Goal: Task Accomplishment & Management: Manage account settings

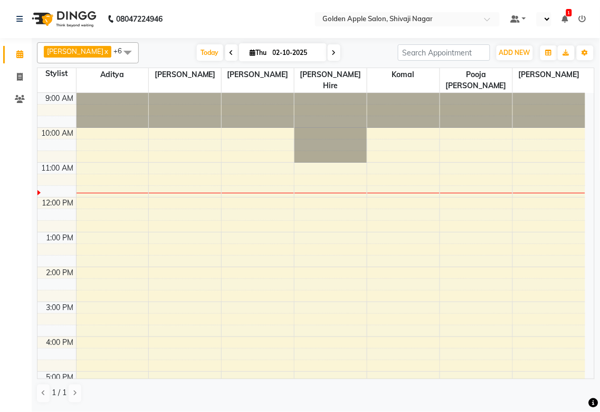
select select "en"
click at [225, 53] on span at bounding box center [231, 52] width 13 height 16
type input "01-10-2025"
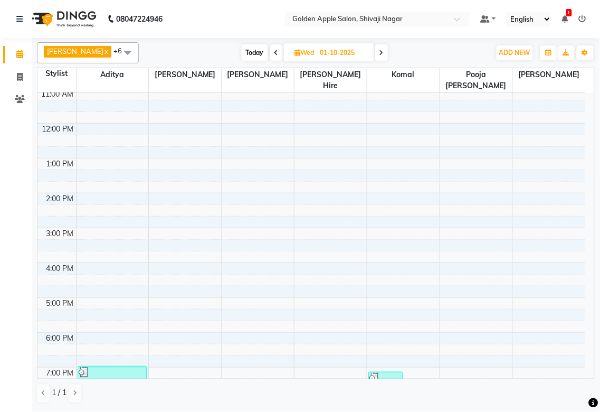
scroll to position [169, 0]
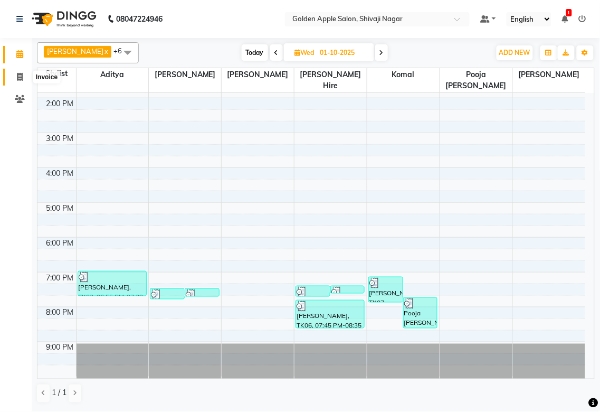
click at [17, 75] on icon at bounding box center [20, 77] width 6 height 8
select select "6072"
select select "service"
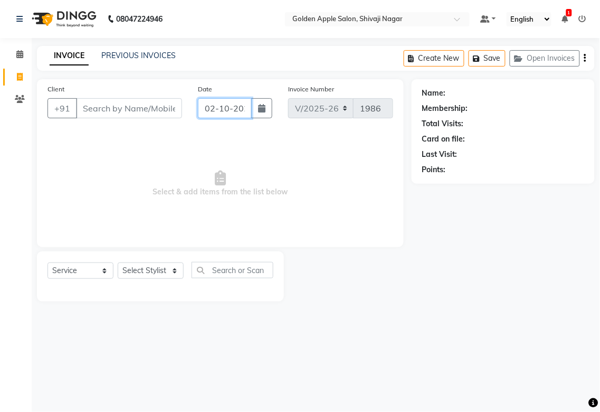
click at [241, 108] on input "02-10-2025" at bounding box center [225, 108] width 54 height 20
select select "10"
select select "2025"
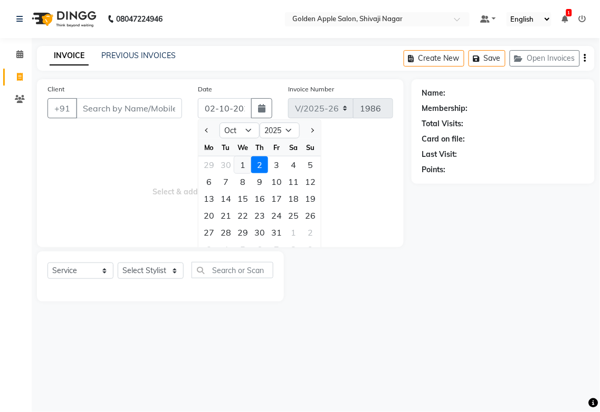
click at [242, 165] on div "1" at bounding box center [242, 164] width 17 height 17
type input "01-10-2025"
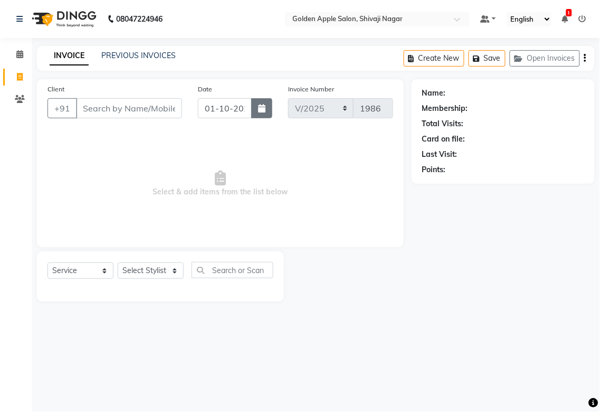
click at [268, 104] on button "button" at bounding box center [261, 108] width 21 height 20
select select "10"
select select "2025"
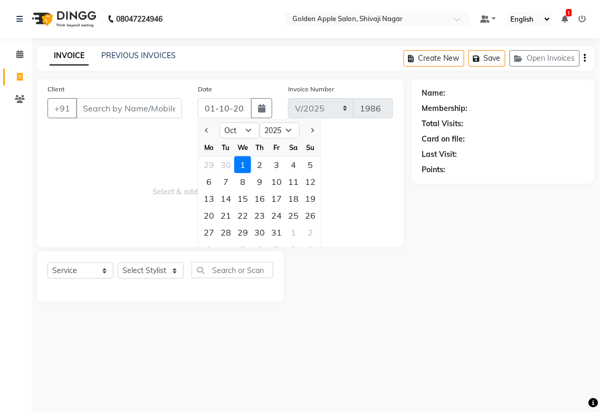
click at [168, 139] on span "Select & add items from the list below" at bounding box center [221, 184] width 346 height 106
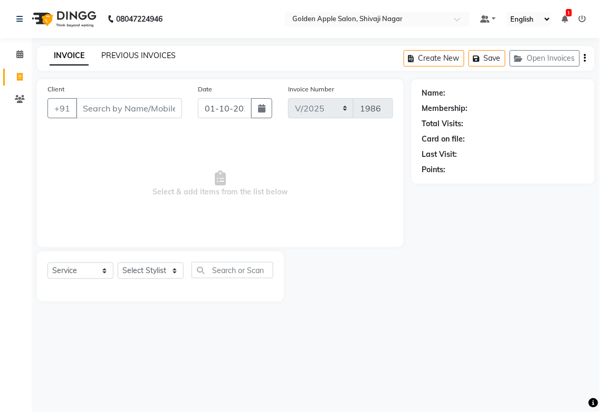
click at [132, 52] on link "PREVIOUS INVOICES" at bounding box center [138, 56] width 74 height 10
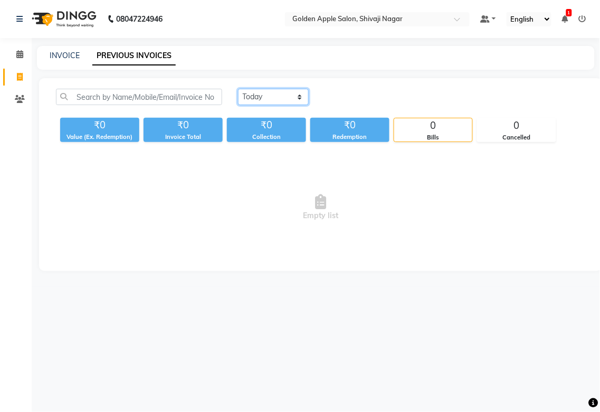
click at [270, 100] on select "[DATE] [DATE] Custom Range" at bounding box center [273, 97] width 71 height 16
select select "[DATE]"
click at [238, 89] on select "[DATE] [DATE] Custom Range" at bounding box center [273, 97] width 71 height 16
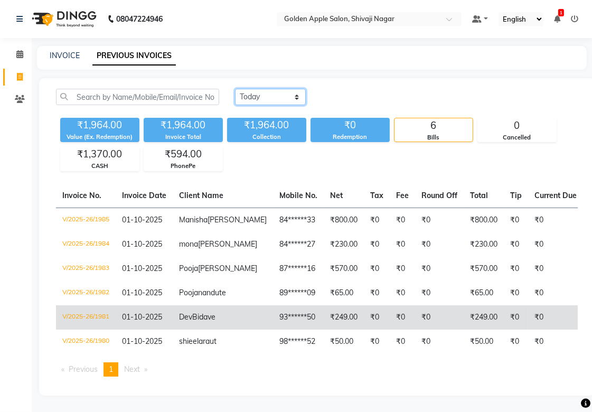
scroll to position [50, 0]
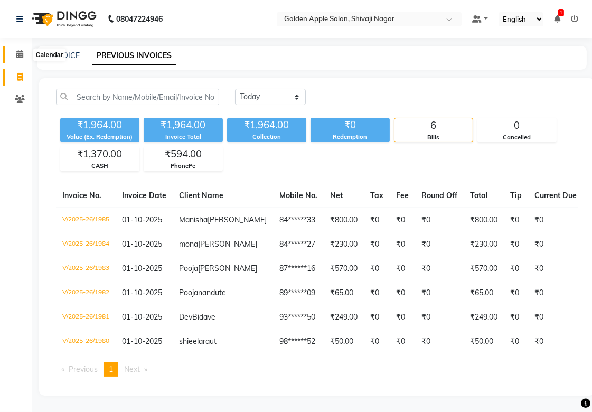
click at [28, 49] on span at bounding box center [20, 55] width 18 height 12
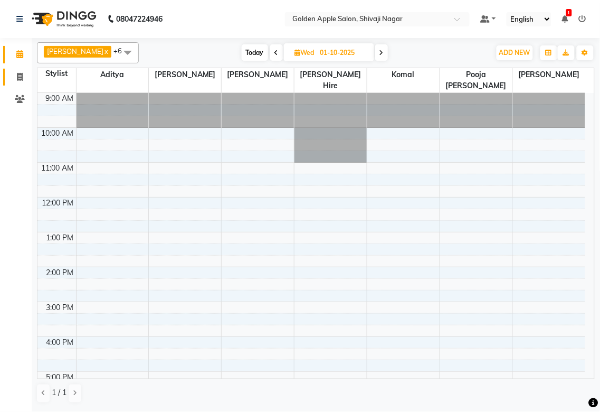
click at [17, 69] on link "Invoice" at bounding box center [15, 77] width 25 height 17
select select "6072"
select select "service"
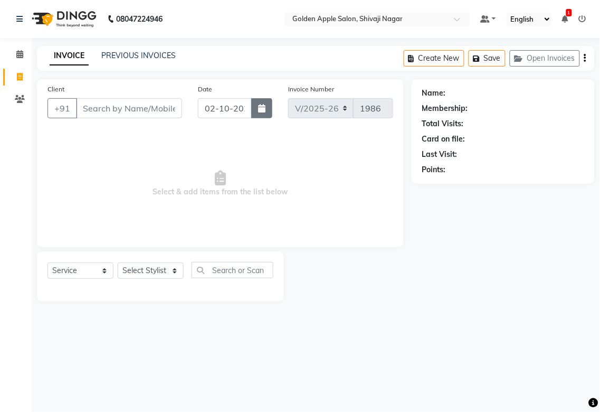
click at [268, 112] on button "button" at bounding box center [261, 108] width 21 height 20
select select "10"
select select "2025"
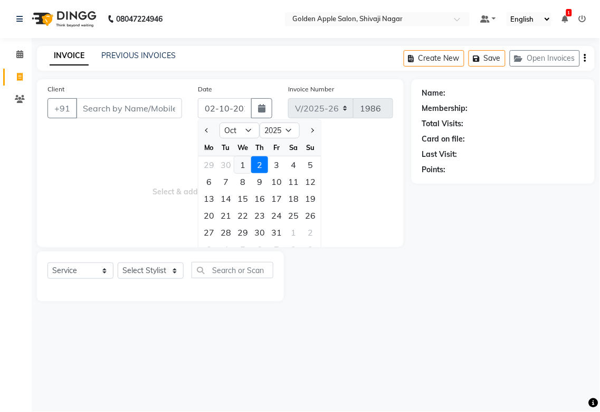
click at [238, 164] on div "1" at bounding box center [242, 164] width 17 height 17
type input "01-10-2025"
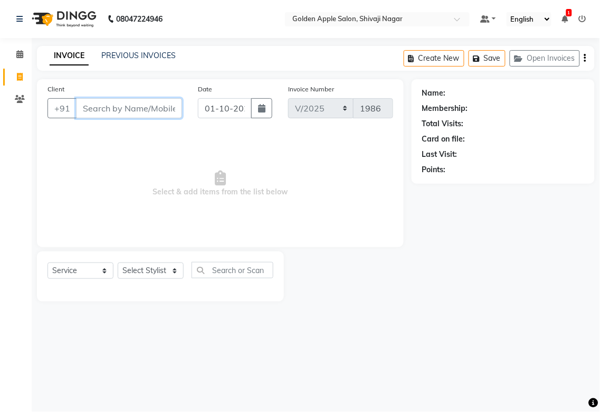
click at [143, 112] on input "Client" at bounding box center [129, 108] width 106 height 20
type input "9021816113"
click at [167, 110] on span "Add Client" at bounding box center [155, 108] width 42 height 11
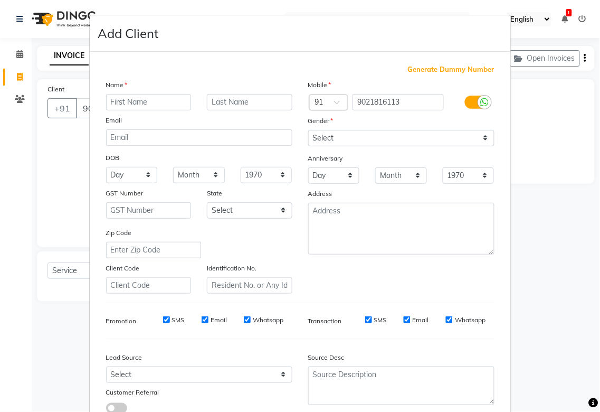
click at [148, 101] on input "text" at bounding box center [149, 102] width 86 height 16
type input "Sachin"
click at [250, 99] on input "text" at bounding box center [250, 102] width 86 height 16
type input "Patil"
click at [321, 135] on select "Select [DEMOGRAPHIC_DATA] [DEMOGRAPHIC_DATA] Other Prefer Not To Say" at bounding box center [401, 138] width 186 height 16
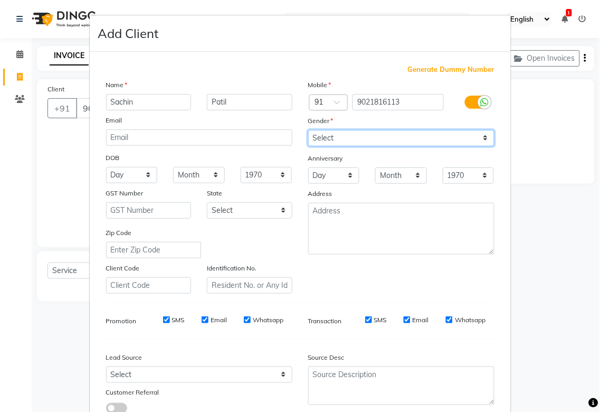
select select "[DEMOGRAPHIC_DATA]"
click at [308, 130] on select "Select [DEMOGRAPHIC_DATA] [DEMOGRAPHIC_DATA] Other Prefer Not To Say" at bounding box center [401, 138] width 186 height 16
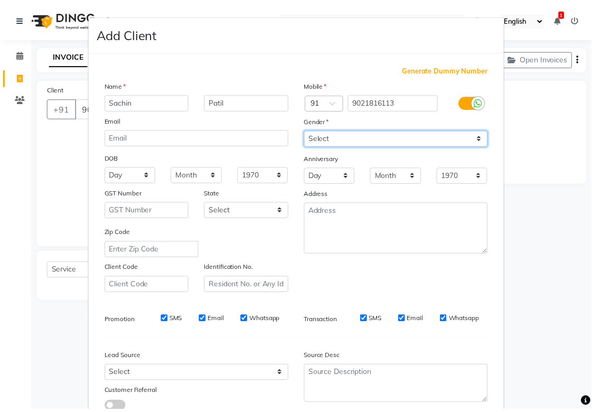
scroll to position [59, 0]
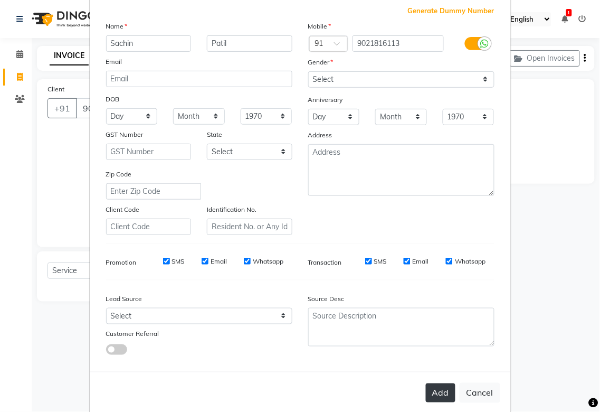
click at [439, 385] on button "Add" at bounding box center [441, 392] width 30 height 19
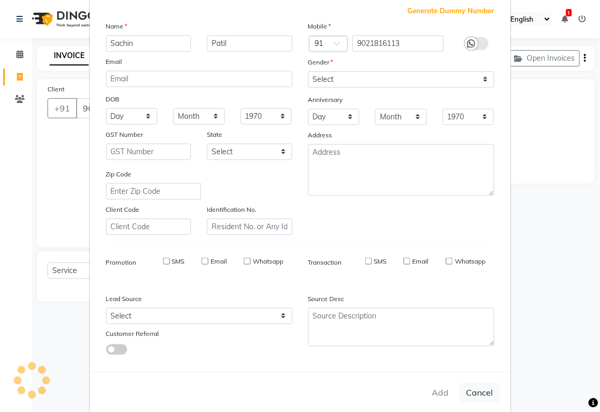
type input "90******13"
select select
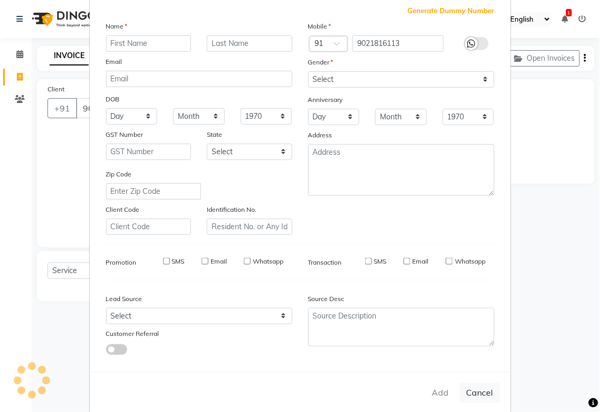
select select
checkbox input "false"
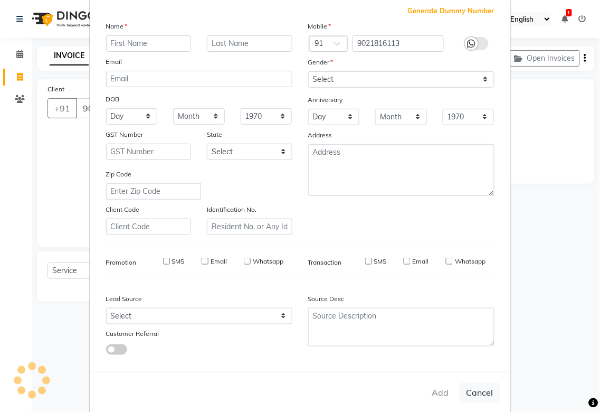
checkbox input "false"
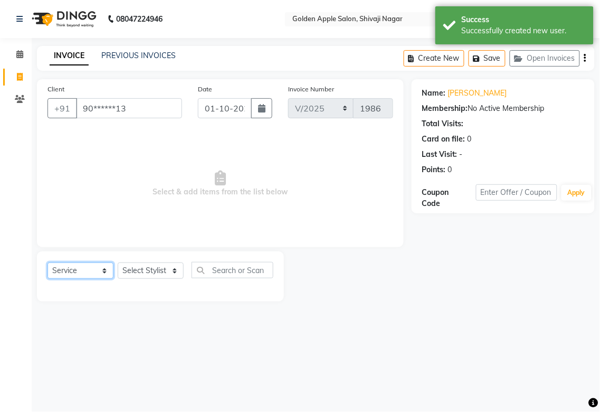
click at [95, 270] on select "Select Service Product Membership Package Voucher Prepaid Gift Card" at bounding box center [81, 270] width 66 height 16
click at [48, 263] on select "Select Service Product Membership Package Voucher Prepaid Gift Card" at bounding box center [81, 270] width 66 height 16
click at [164, 276] on select "Select Stylist [PERSON_NAME] Satarrdekar ashwini [PERSON_NAME] Hire [PERSON_NAM…" at bounding box center [151, 270] width 66 height 16
select select "54411"
click at [118, 263] on select "Select Stylist [PERSON_NAME] Satarrdekar ashwini [PERSON_NAME] Hire [PERSON_NAM…" at bounding box center [151, 270] width 66 height 16
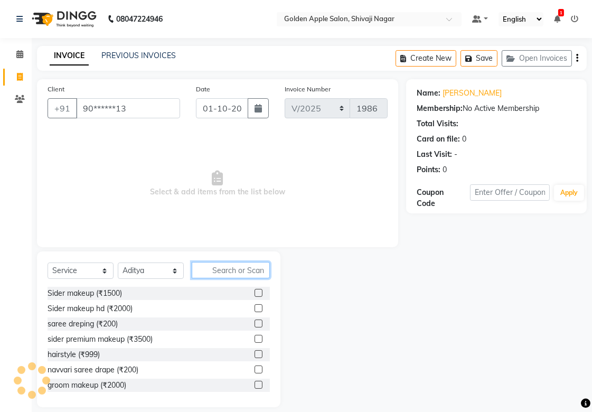
click at [219, 270] on input "text" at bounding box center [231, 270] width 78 height 16
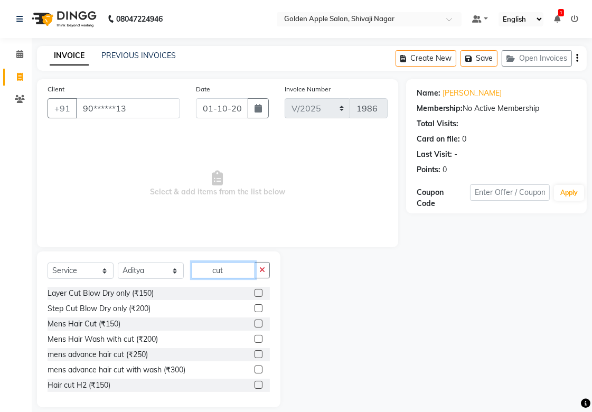
type input "cut"
click at [254, 323] on label at bounding box center [258, 323] width 8 height 8
click at [254, 323] on input "checkbox" at bounding box center [257, 323] width 7 height 7
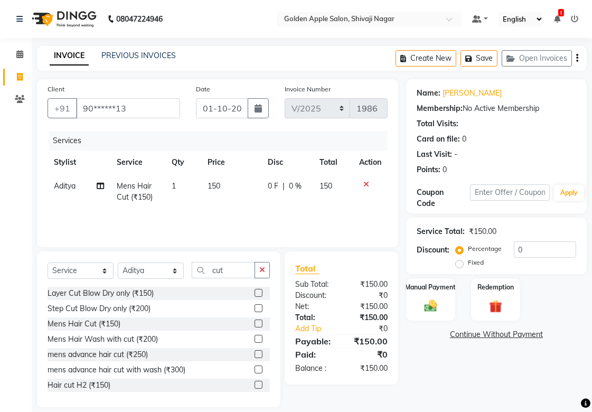
click at [254, 321] on label at bounding box center [258, 323] width 8 height 8
click at [254, 321] on input "checkbox" at bounding box center [257, 323] width 7 height 7
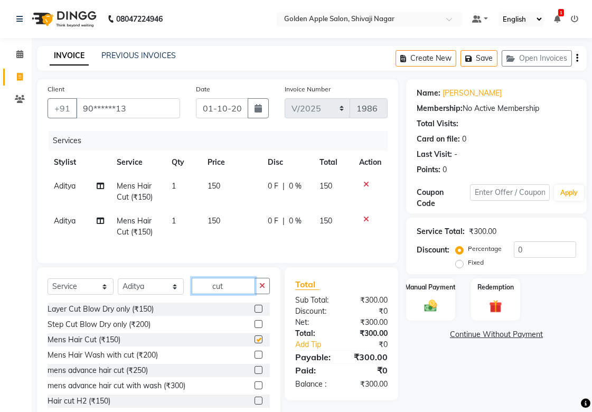
checkbox input "false"
click at [245, 294] on input "cut" at bounding box center [223, 286] width 63 height 16
type input "c"
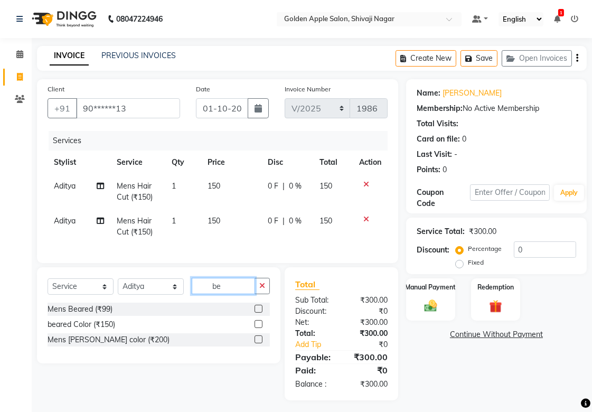
type input "be"
click at [259, 312] on label at bounding box center [258, 309] width 8 height 8
click at [259, 312] on input "checkbox" at bounding box center [257, 309] width 7 height 7
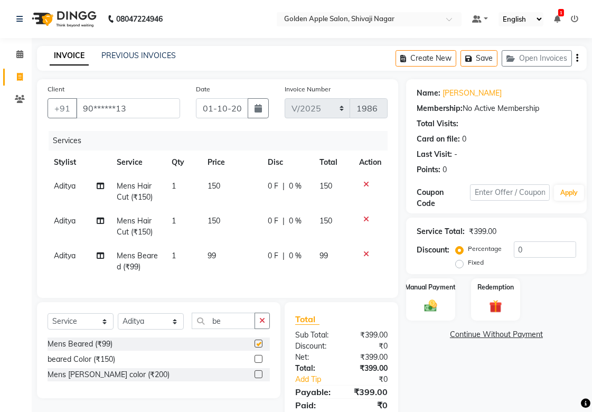
checkbox input "false"
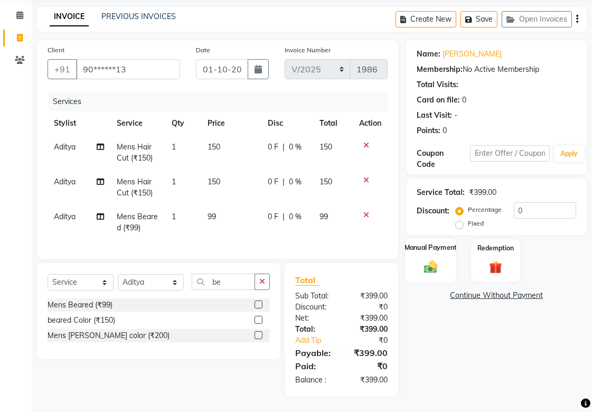
click at [424, 244] on div "Manual Payment" at bounding box center [430, 260] width 51 height 44
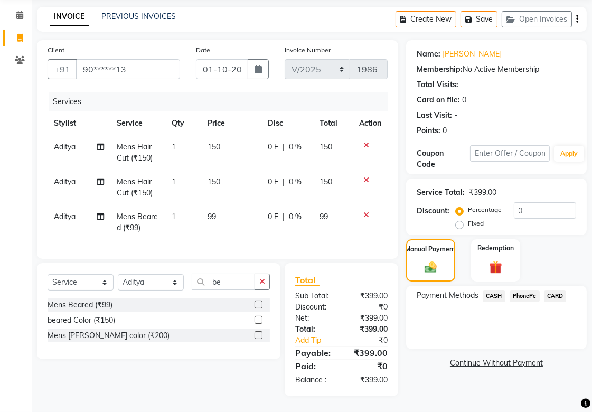
click at [491, 290] on span "CASH" at bounding box center [493, 296] width 23 height 12
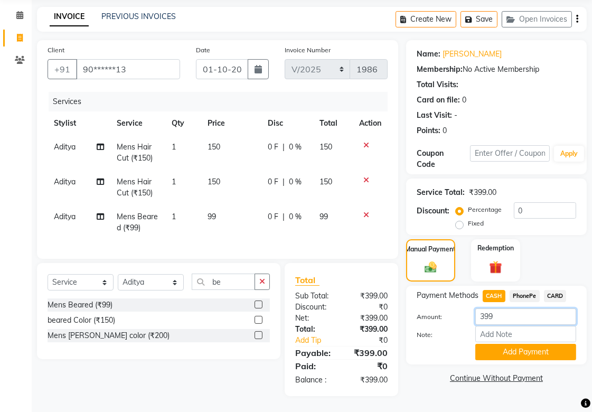
click at [495, 309] on input "399" at bounding box center [525, 316] width 101 height 16
type input "397"
click at [500, 344] on button "Add Payment" at bounding box center [525, 352] width 101 height 16
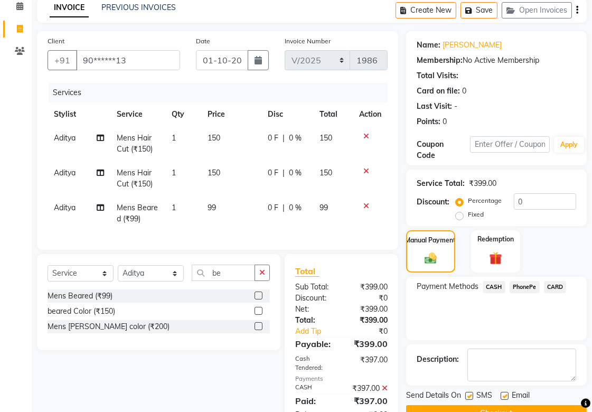
scroll to position [103, 0]
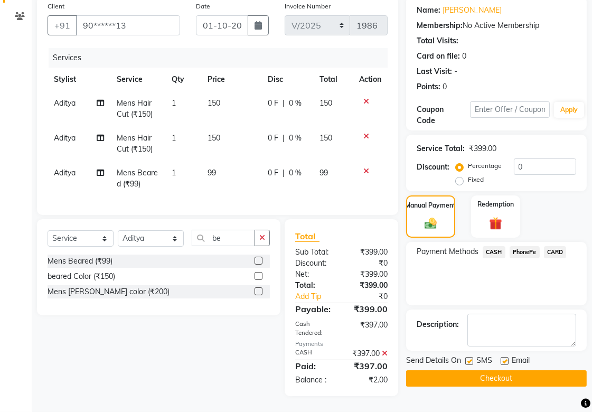
click at [472, 357] on label at bounding box center [469, 361] width 8 height 8
click at [472, 358] on input "checkbox" at bounding box center [468, 361] width 7 height 7
checkbox input "false"
click at [504, 357] on label at bounding box center [504, 361] width 8 height 8
click at [504, 358] on input "checkbox" at bounding box center [503, 361] width 7 height 7
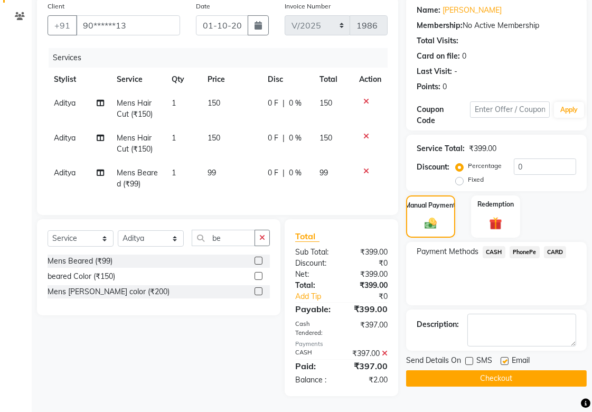
checkbox input "false"
click at [504, 370] on button "Checkout" at bounding box center [496, 378] width 181 height 16
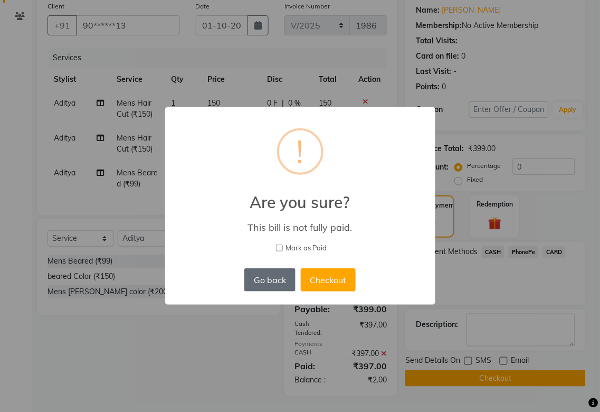
click at [271, 278] on button "Go back" at bounding box center [269, 279] width 51 height 23
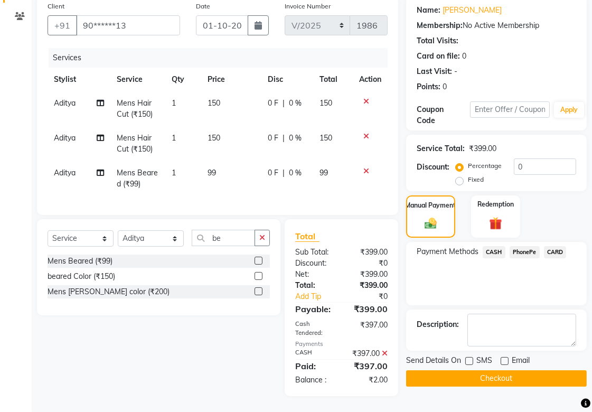
click at [298, 98] on span "0 %" at bounding box center [295, 103] width 13 height 11
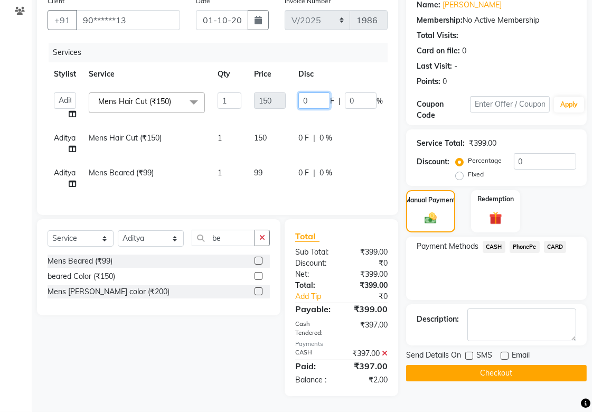
click at [311, 92] on input "0" at bounding box center [314, 100] width 32 height 16
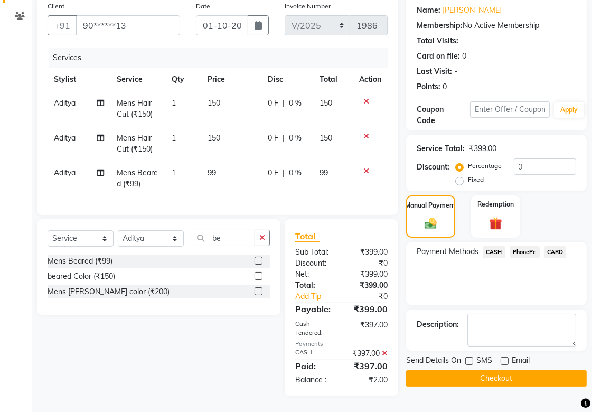
click at [291, 98] on span "0 %" at bounding box center [295, 103] width 13 height 11
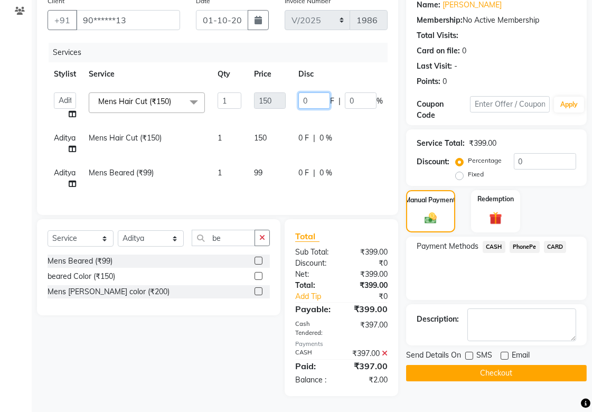
click at [316, 92] on input "0" at bounding box center [314, 100] width 32 height 16
type input "1"
click at [326, 127] on tr "Aditya Mens Hair Cut (₹150) 1 150 0 F | 0 % 150" at bounding box center [251, 143] width 407 height 35
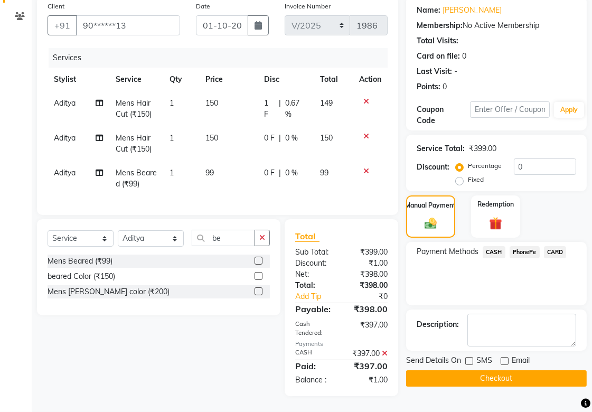
click at [317, 126] on td "150" at bounding box center [333, 143] width 39 height 35
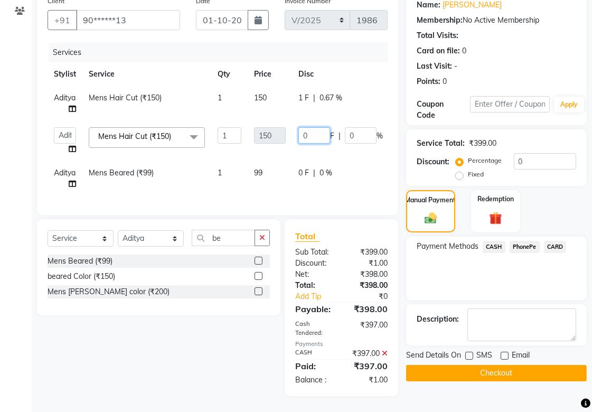
click at [323, 127] on input "0" at bounding box center [314, 135] width 32 height 16
type input "1"
click at [378, 86] on tr "Aditya Mens Hair Cut (₹150) 1 150 1 F | 0.67 % 149" at bounding box center [251, 103] width 407 height 35
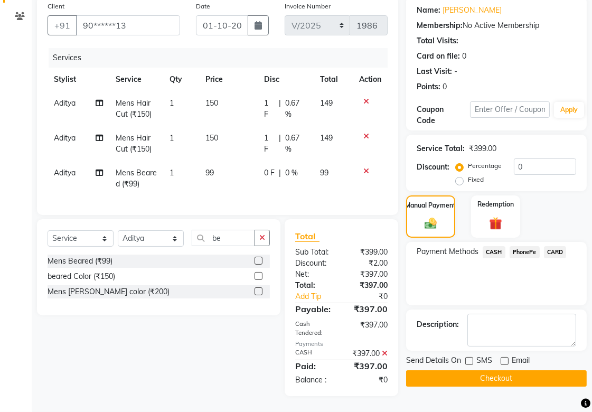
click at [484, 370] on button "Checkout" at bounding box center [496, 378] width 181 height 16
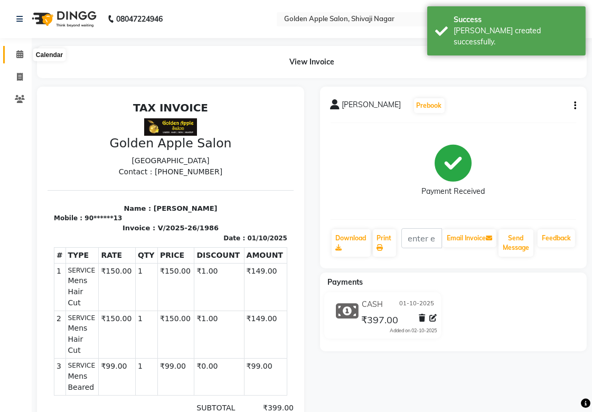
click at [23, 53] on span at bounding box center [20, 55] width 18 height 12
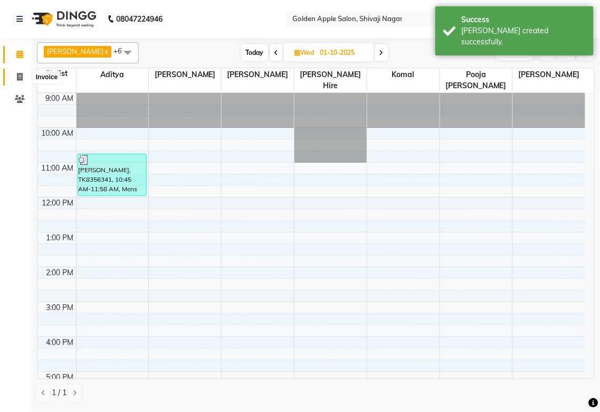
click at [27, 71] on span at bounding box center [20, 77] width 18 height 12
select select "6072"
select select "service"
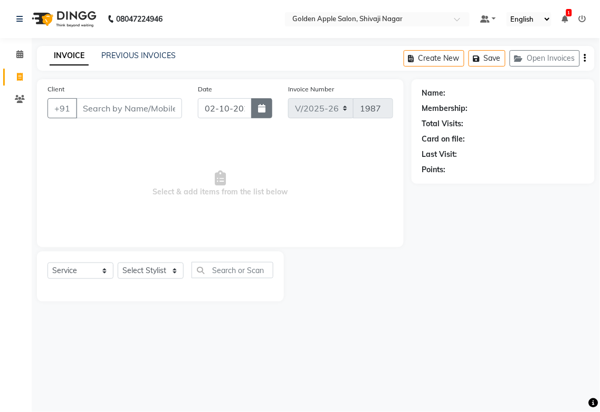
click at [260, 105] on icon "button" at bounding box center [261, 108] width 7 height 8
select select "10"
select select "2025"
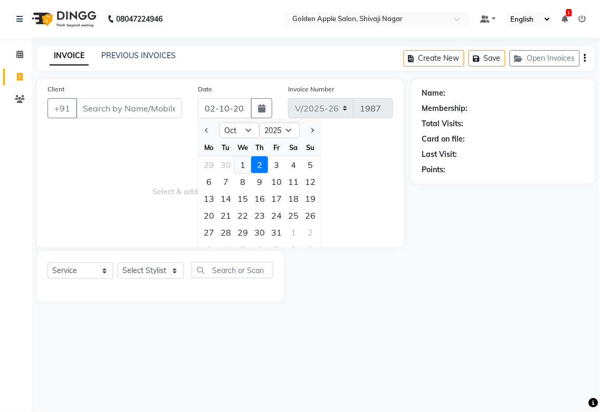
click at [240, 164] on div "1" at bounding box center [242, 164] width 17 height 17
type input "01-10-2025"
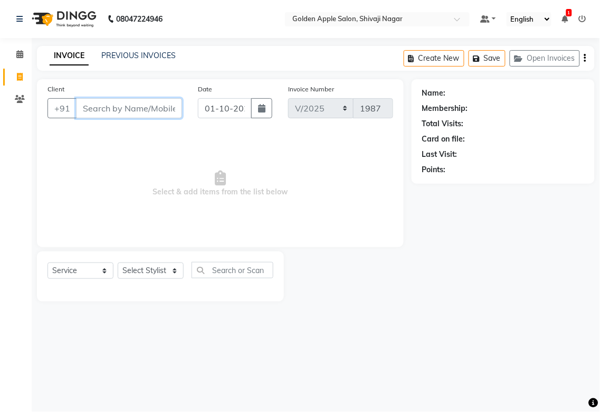
click at [151, 107] on input "Client" at bounding box center [129, 108] width 106 height 20
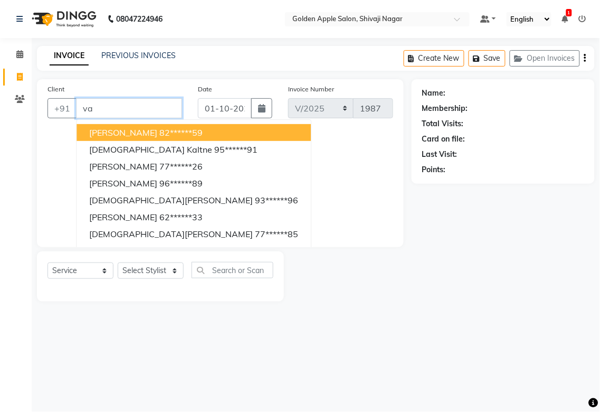
type input "v"
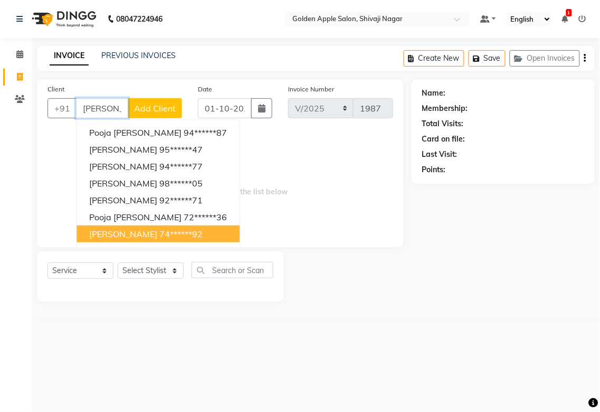
click at [136, 230] on span "[PERSON_NAME]" at bounding box center [123, 234] width 68 height 11
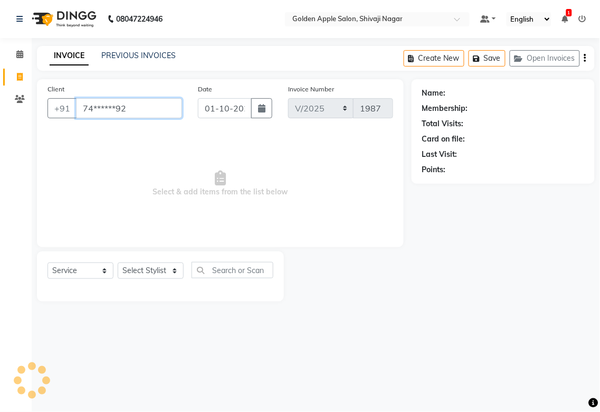
type input "74******92"
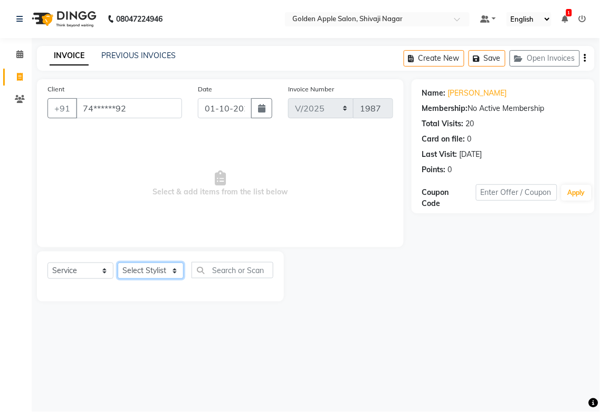
click at [134, 271] on select "Select Stylist [PERSON_NAME] Satarrdekar ashwini [PERSON_NAME] Hire [PERSON_NAM…" at bounding box center [151, 270] width 66 height 16
select select "43898"
click at [118, 263] on select "Select Stylist [PERSON_NAME] Satarrdekar ashwini [PERSON_NAME] Hire [PERSON_NAM…" at bounding box center [151, 270] width 66 height 16
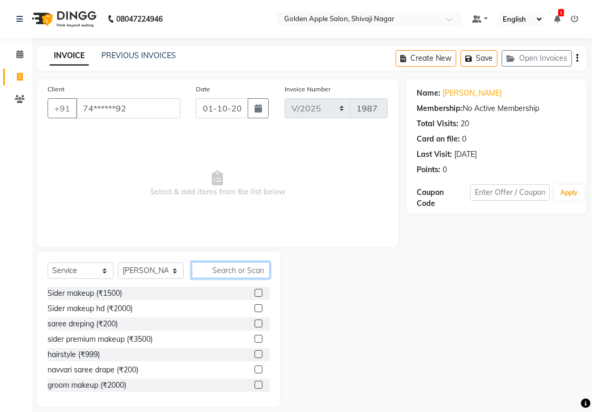
click at [205, 272] on input "text" at bounding box center [231, 270] width 78 height 16
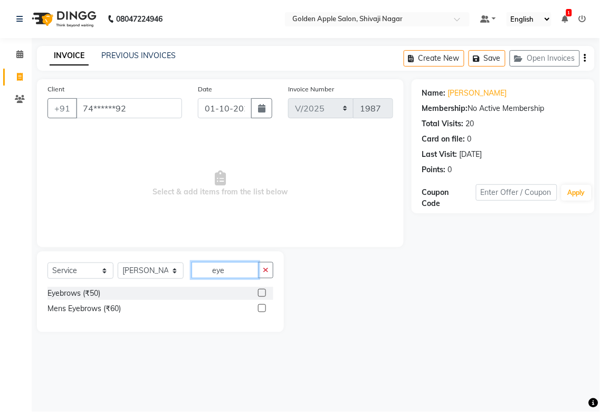
type input "eye"
click at [260, 291] on label at bounding box center [262, 293] width 8 height 8
click at [260, 291] on input "checkbox" at bounding box center [261, 293] width 7 height 7
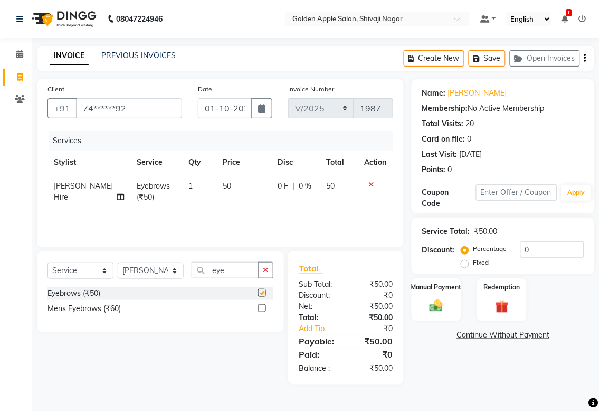
checkbox input "false"
click at [224, 270] on input "eye" at bounding box center [225, 270] width 67 height 16
type input "e"
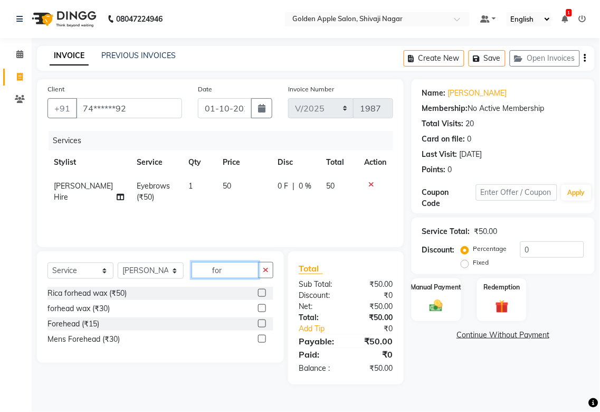
type input "for"
click at [260, 323] on label at bounding box center [262, 323] width 8 height 8
click at [260, 323] on input "checkbox" at bounding box center [261, 323] width 7 height 7
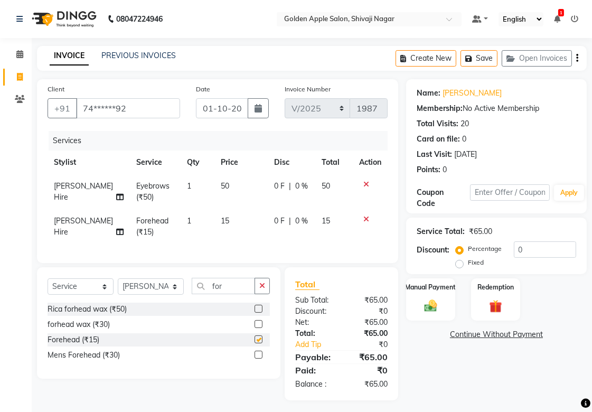
checkbox input "false"
click at [230, 291] on input "for" at bounding box center [223, 286] width 63 height 16
type input "f"
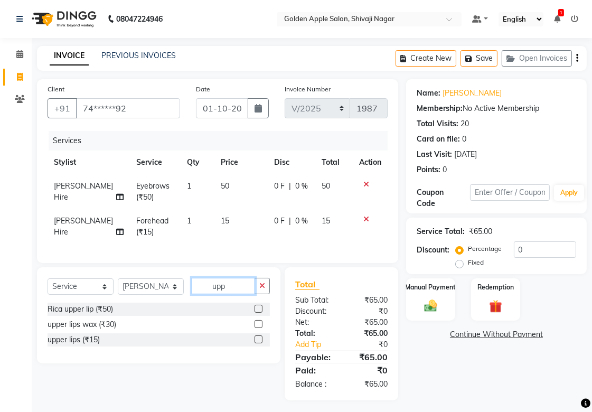
type input "upp"
click at [169, 295] on select "Select Stylist [PERSON_NAME] Satarrdekar ashwini [PERSON_NAME] Hire [PERSON_NAM…" at bounding box center [151, 286] width 66 height 16
select select "85394"
click at [118, 287] on select "Select Stylist [PERSON_NAME] Satarrdekar ashwini [PERSON_NAME] Hire [PERSON_NAM…" at bounding box center [151, 286] width 66 height 16
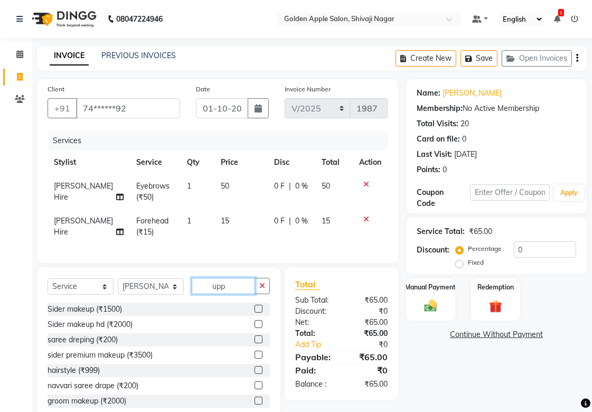
click at [236, 294] on input "upp" at bounding box center [223, 286] width 63 height 16
type input "u"
type input "upp"
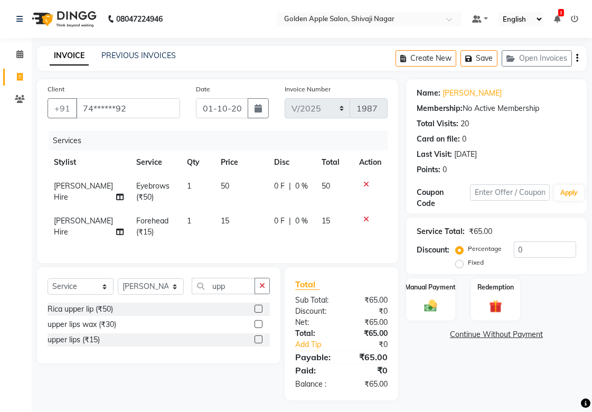
click at [256, 312] on label at bounding box center [258, 309] width 8 height 8
click at [256, 312] on input "checkbox" at bounding box center [257, 309] width 7 height 7
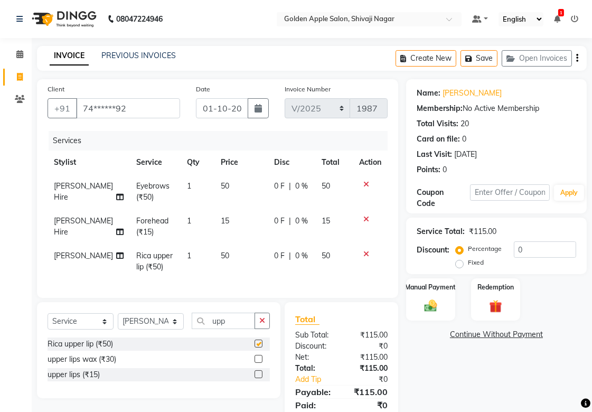
checkbox input "false"
click at [420, 301] on img at bounding box center [431, 305] width 22 height 15
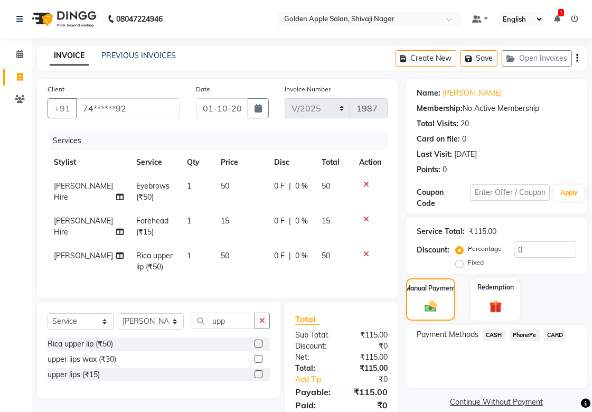
click at [518, 331] on span "PhonePe" at bounding box center [524, 335] width 30 height 12
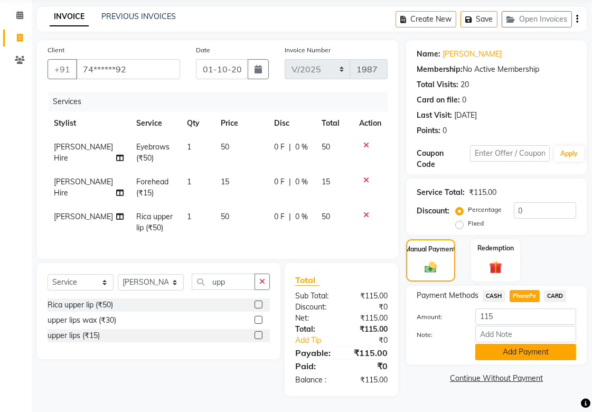
click at [518, 344] on button "Add Payment" at bounding box center [525, 352] width 101 height 16
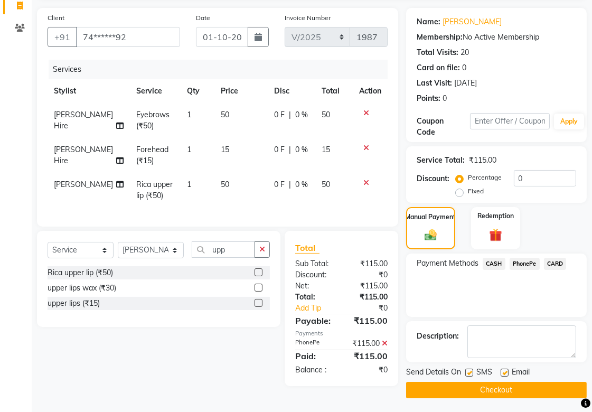
scroll to position [81, 0]
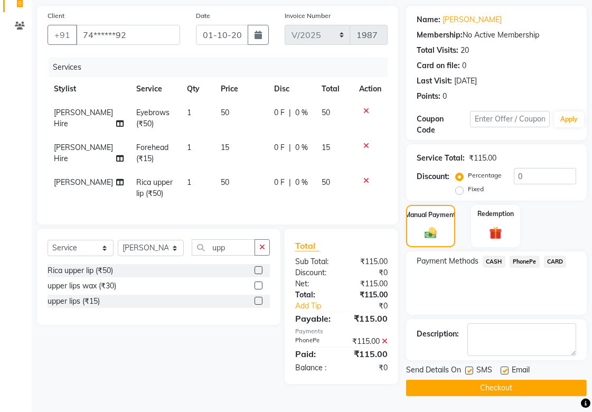
click at [470, 366] on label at bounding box center [469, 370] width 8 height 8
click at [470, 367] on input "checkbox" at bounding box center [468, 370] width 7 height 7
checkbox input "false"
click at [504, 366] on label at bounding box center [504, 370] width 8 height 8
click at [504, 367] on input "checkbox" at bounding box center [503, 370] width 7 height 7
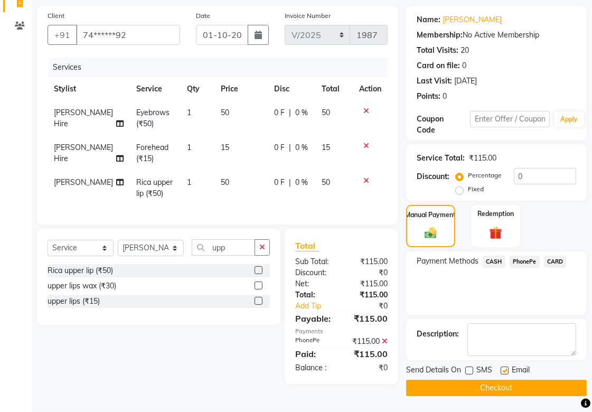
checkbox input "false"
click at [495, 380] on button "Checkout" at bounding box center [496, 388] width 181 height 16
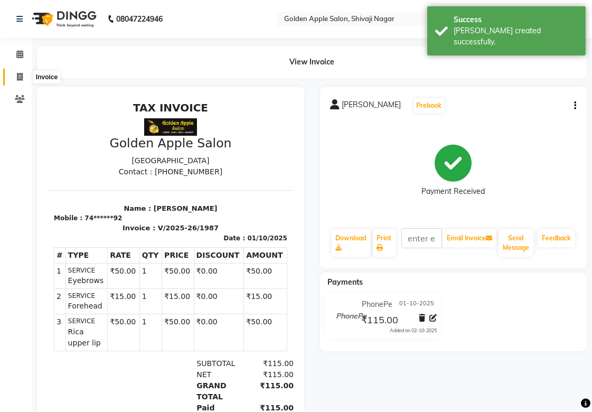
click at [14, 78] on span at bounding box center [20, 77] width 18 height 12
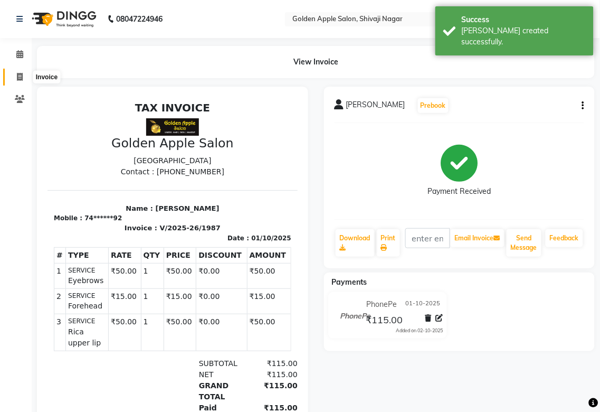
select select "6072"
select select "service"
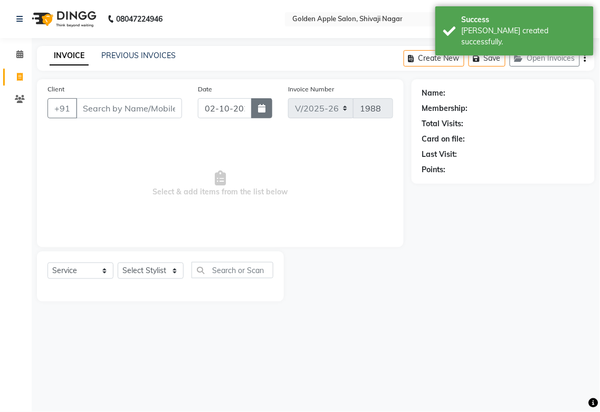
click at [262, 115] on button "button" at bounding box center [261, 108] width 21 height 20
select select "10"
select select "2025"
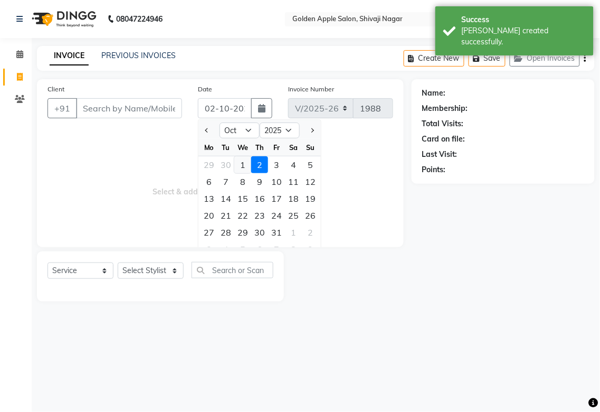
click at [241, 163] on div "1" at bounding box center [242, 164] width 17 height 17
type input "01-10-2025"
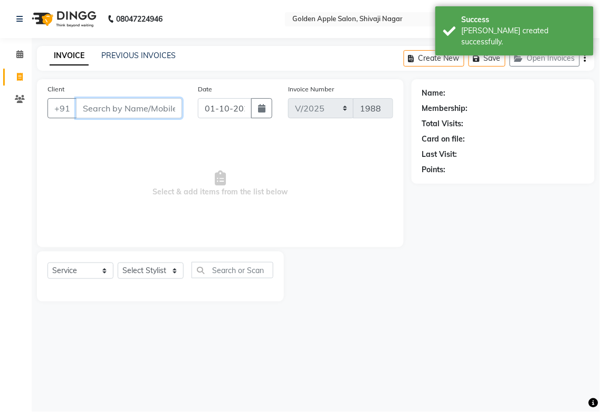
click at [120, 111] on input "Client" at bounding box center [129, 108] width 106 height 20
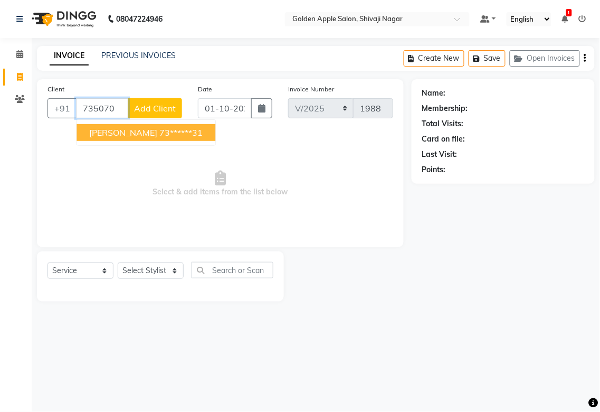
click at [124, 132] on span "[PERSON_NAME]" at bounding box center [123, 132] width 68 height 11
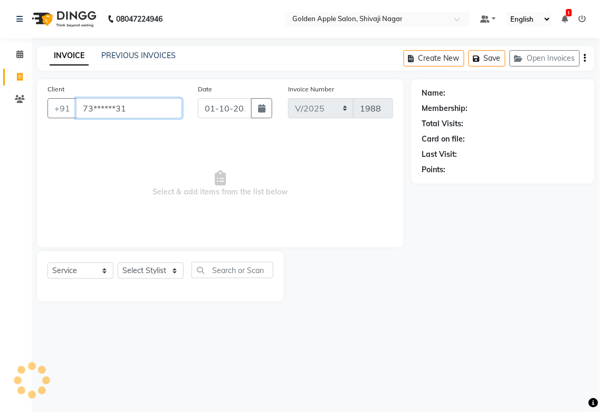
type input "73******31"
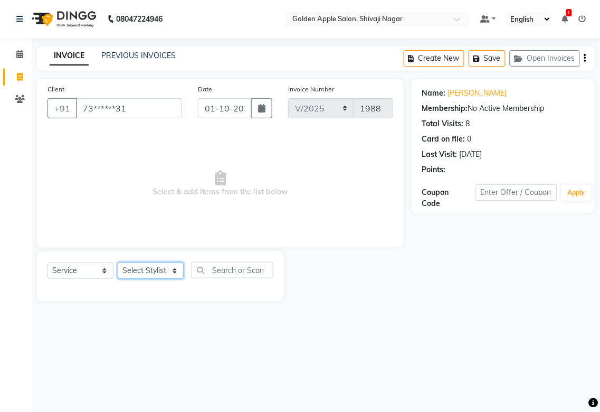
click at [151, 266] on select "Select Stylist [PERSON_NAME] Satarrdekar ashwini [PERSON_NAME] Hire [PERSON_NAM…" at bounding box center [151, 270] width 66 height 16
select select "43898"
click at [118, 263] on select "Select Stylist [PERSON_NAME] Satarrdekar ashwini [PERSON_NAME] Hire [PERSON_NAM…" at bounding box center [151, 270] width 66 height 16
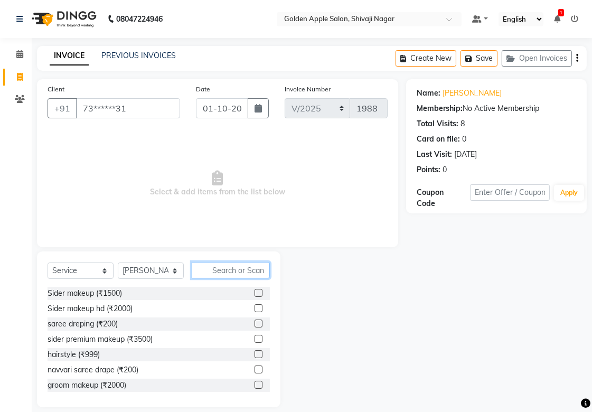
click at [212, 272] on input "text" at bounding box center [231, 270] width 78 height 16
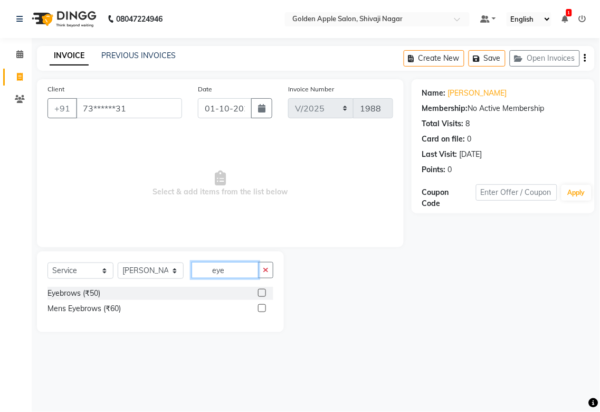
type input "eye"
click at [260, 290] on label at bounding box center [262, 293] width 8 height 8
click at [260, 290] on input "checkbox" at bounding box center [261, 293] width 7 height 7
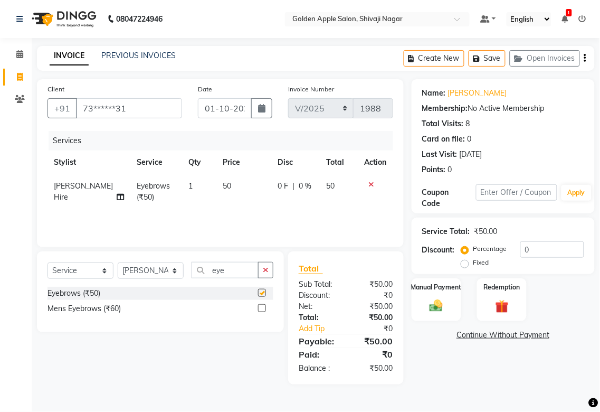
checkbox input "false"
click at [245, 259] on div "Select Service Product Membership Package Voucher Prepaid Gift Card Select Styl…" at bounding box center [160, 291] width 247 height 81
click at [241, 272] on input "eye" at bounding box center [225, 270] width 67 height 16
type input "e"
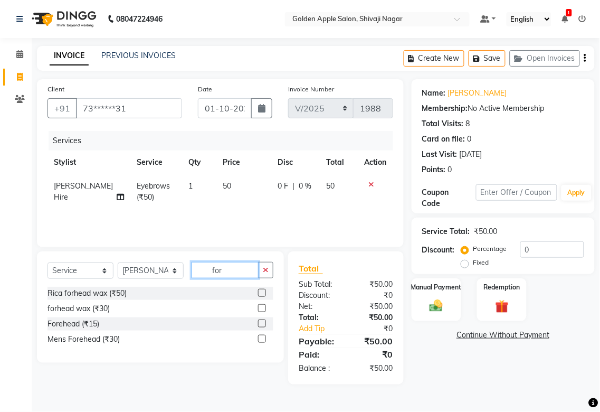
type input "for"
click at [262, 323] on label at bounding box center [262, 323] width 8 height 8
click at [262, 323] on input "checkbox" at bounding box center [261, 323] width 7 height 7
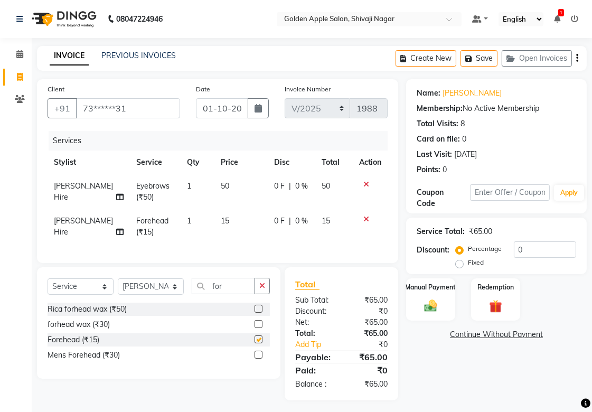
checkbox input "false"
click at [438, 304] on img at bounding box center [431, 305] width 22 height 15
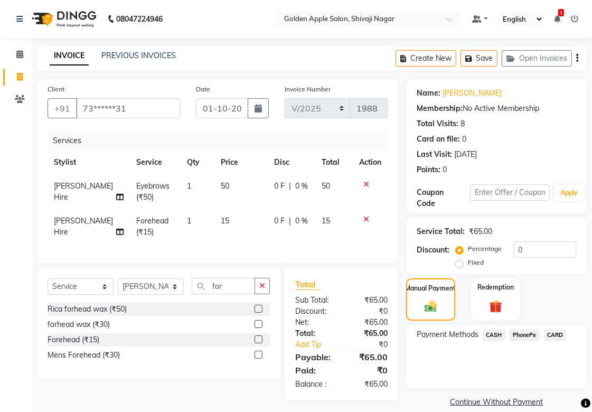
click at [487, 333] on span "CASH" at bounding box center [493, 335] width 23 height 12
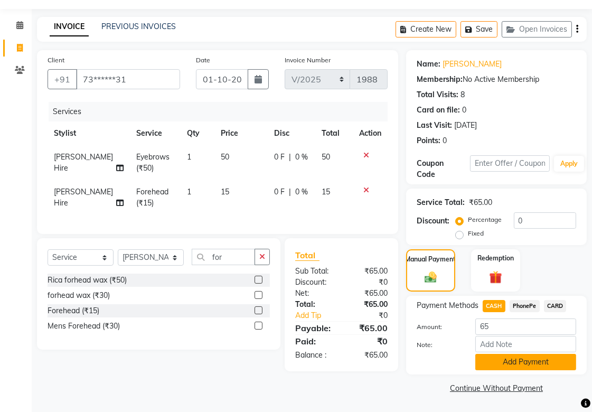
click at [486, 358] on button "Add Payment" at bounding box center [525, 362] width 101 height 16
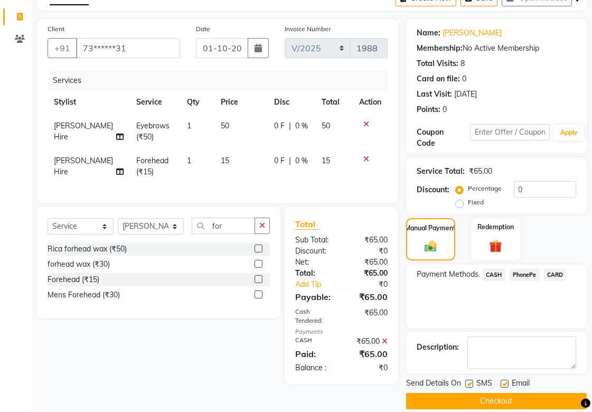
scroll to position [73, 0]
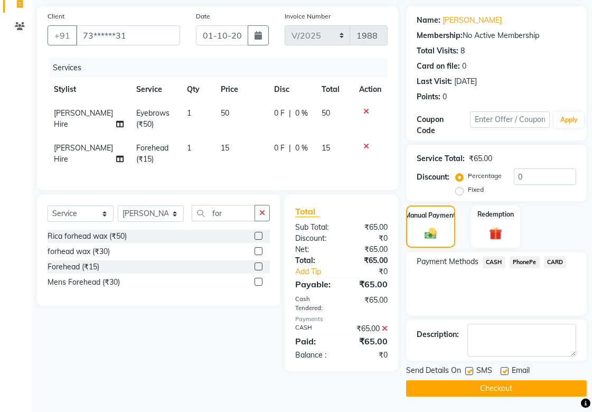
click at [468, 367] on label at bounding box center [469, 371] width 8 height 8
click at [468, 368] on input "checkbox" at bounding box center [468, 371] width 7 height 7
checkbox input "false"
click at [502, 371] on label at bounding box center [504, 371] width 8 height 8
click at [502, 371] on input "checkbox" at bounding box center [503, 371] width 7 height 7
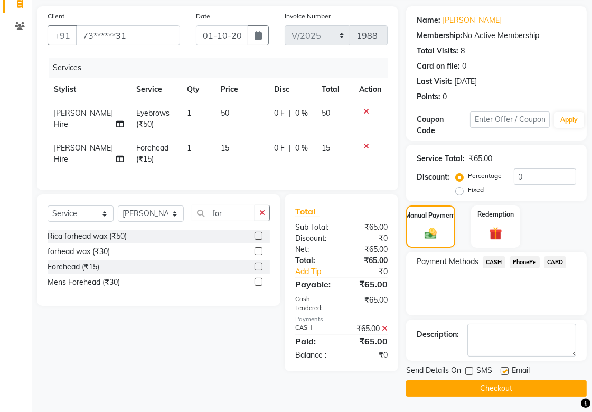
checkbox input "false"
click at [497, 386] on button "Checkout" at bounding box center [496, 388] width 181 height 16
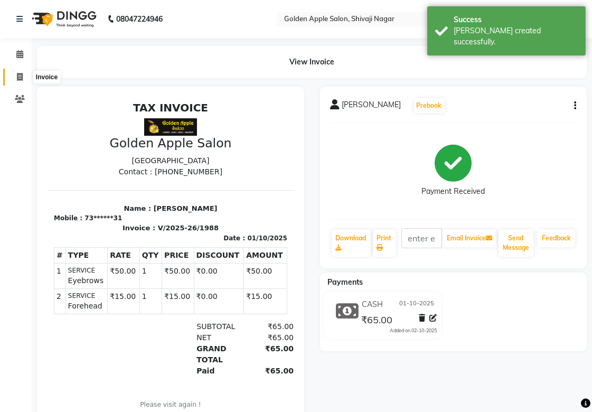
click at [17, 78] on icon at bounding box center [20, 77] width 6 height 8
select select "service"
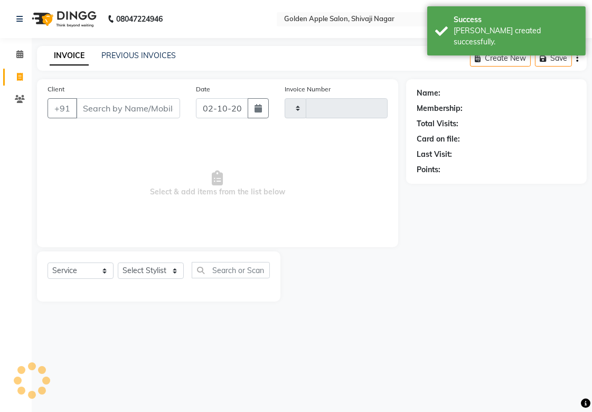
type input "1989"
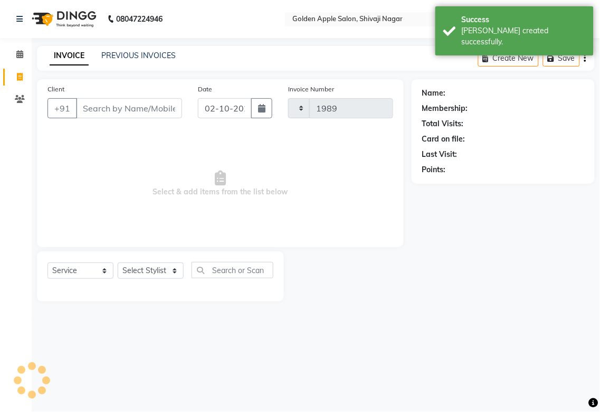
select select "6072"
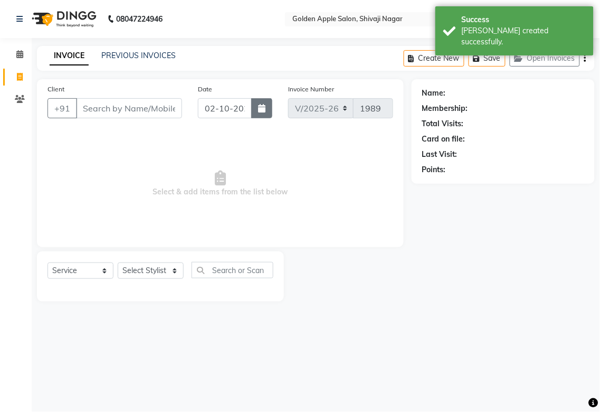
click at [258, 109] on icon "button" at bounding box center [261, 108] width 7 height 8
select select "10"
select select "2025"
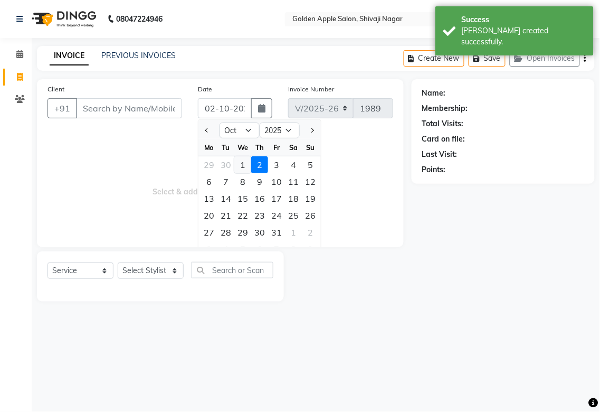
click at [244, 169] on div "1" at bounding box center [242, 164] width 17 height 17
type input "01-10-2025"
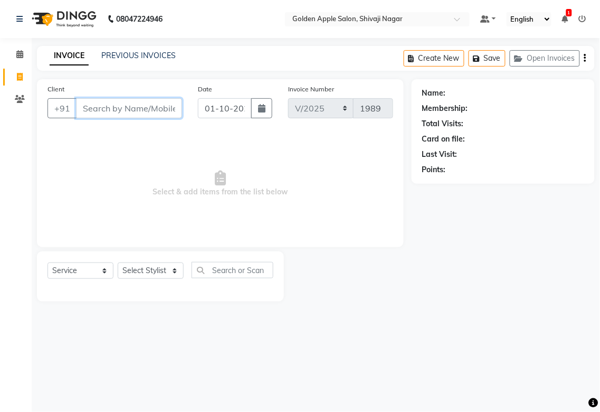
click at [115, 108] on input "Client" at bounding box center [129, 108] width 106 height 20
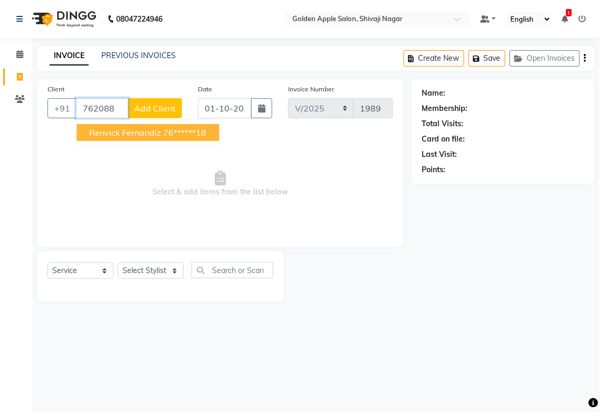
click at [119, 128] on span "renvick fernandiz" at bounding box center [125, 132] width 72 height 11
type input "76******18"
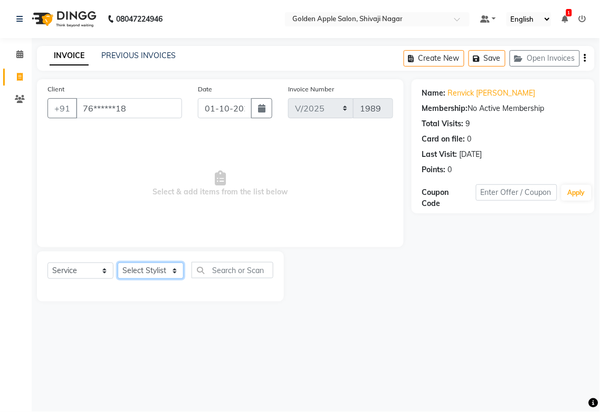
click at [153, 276] on select "Select Stylist [PERSON_NAME] Satarrdekar ashwini [PERSON_NAME] Hire [PERSON_NAM…" at bounding box center [151, 270] width 66 height 16
select select "54411"
click at [118, 263] on select "Select Stylist [PERSON_NAME] Satarrdekar ashwini [PERSON_NAME] Hire [PERSON_NAM…" at bounding box center [151, 270] width 66 height 16
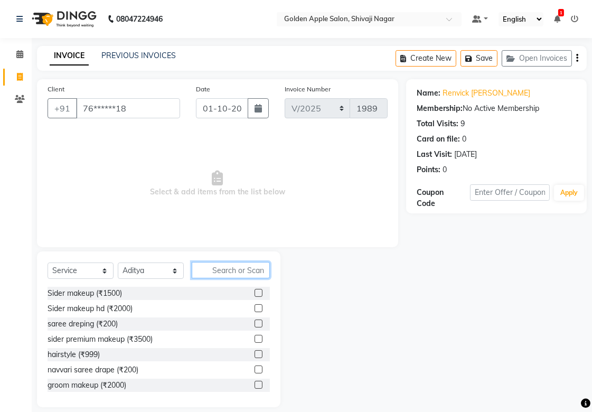
click at [209, 270] on input "text" at bounding box center [231, 270] width 78 height 16
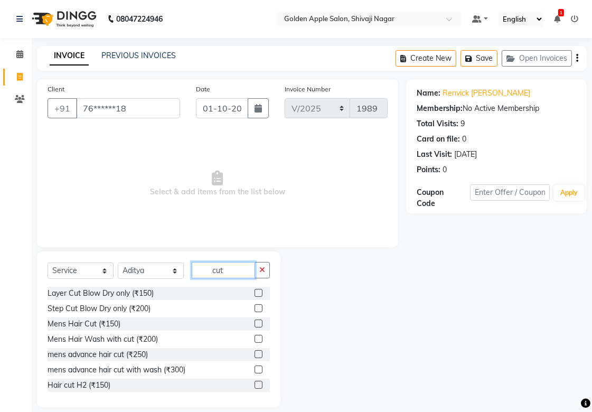
type input "cut"
click at [254, 323] on label at bounding box center [258, 323] width 8 height 8
click at [254, 323] on input "checkbox" at bounding box center [257, 323] width 7 height 7
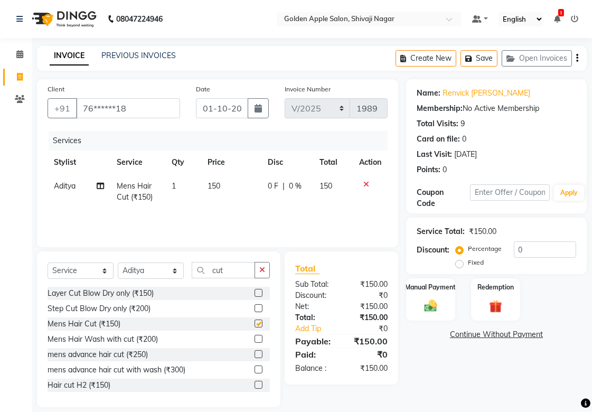
checkbox input "false"
click at [439, 305] on img at bounding box center [431, 305] width 22 height 15
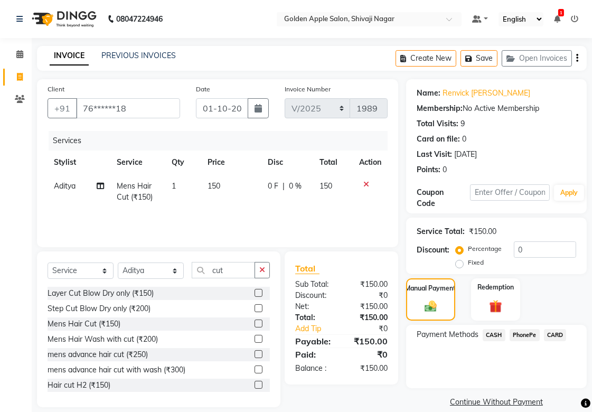
click at [523, 339] on span "PhonePe" at bounding box center [524, 335] width 30 height 12
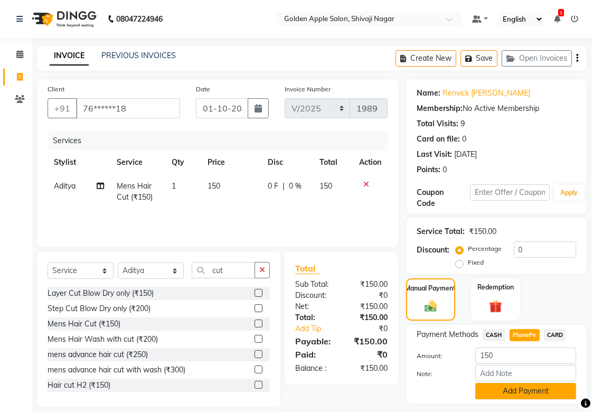
scroll to position [29, 0]
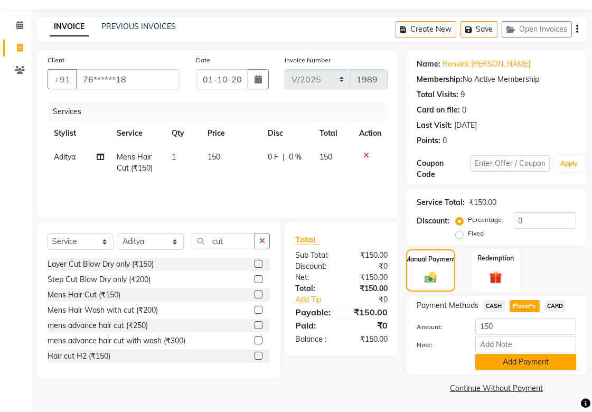
click at [508, 364] on button "Add Payment" at bounding box center [525, 362] width 101 height 16
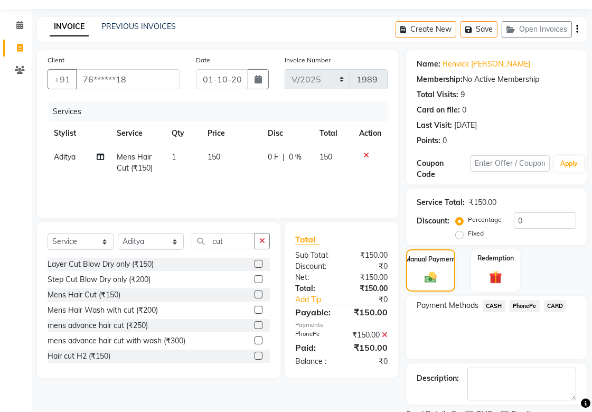
scroll to position [73, 0]
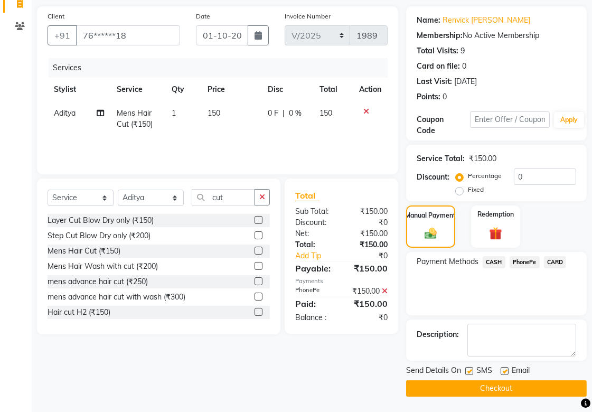
click at [467, 365] on div "SMS" at bounding box center [482, 371] width 35 height 13
click at [504, 371] on label at bounding box center [504, 371] width 8 height 8
click at [504, 371] on input "checkbox" at bounding box center [503, 371] width 7 height 7
checkbox input "false"
click at [470, 371] on label at bounding box center [469, 371] width 8 height 8
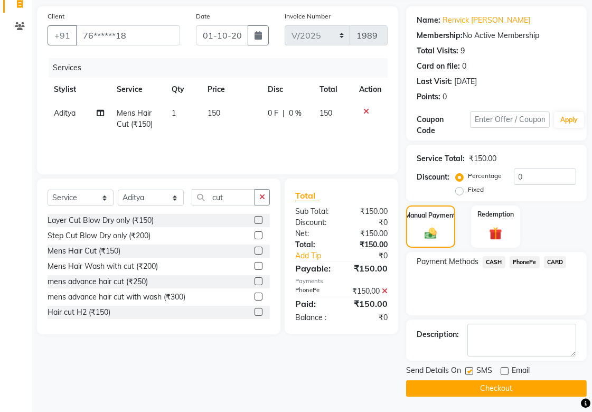
click at [470, 371] on input "checkbox" at bounding box center [468, 371] width 7 height 7
checkbox input "false"
click at [486, 388] on button "Checkout" at bounding box center [496, 388] width 181 height 16
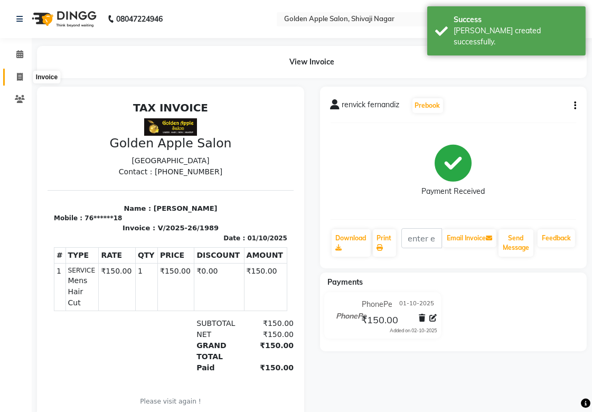
click at [21, 74] on icon at bounding box center [20, 77] width 6 height 8
select select "6072"
select select "service"
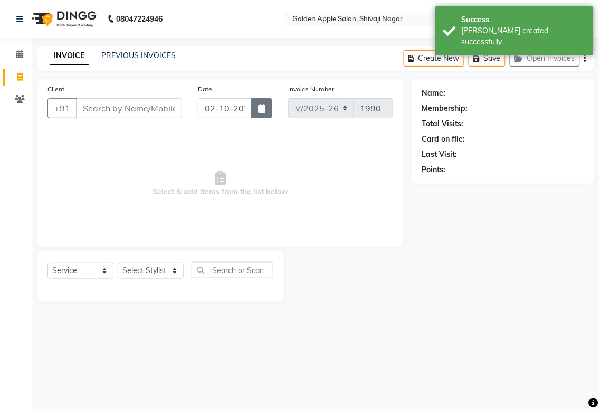
click at [262, 107] on icon "button" at bounding box center [261, 108] width 7 height 8
select select "10"
select select "2025"
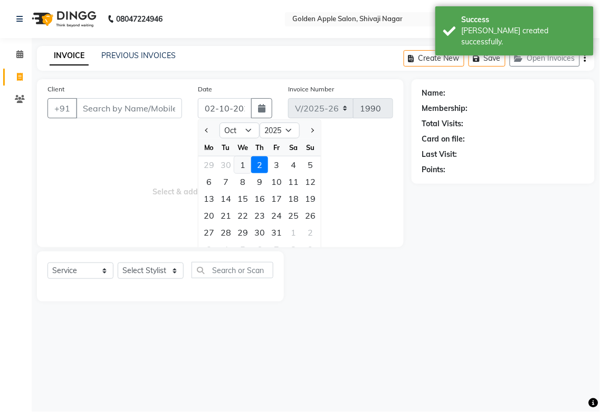
click at [241, 159] on div "1" at bounding box center [242, 164] width 17 height 17
type input "01-10-2025"
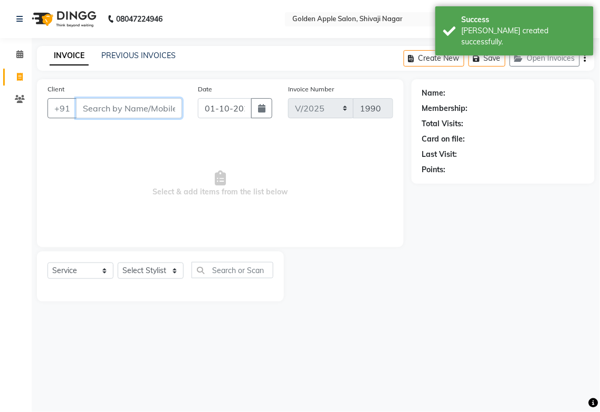
click at [129, 106] on input "Client" at bounding box center [129, 108] width 106 height 20
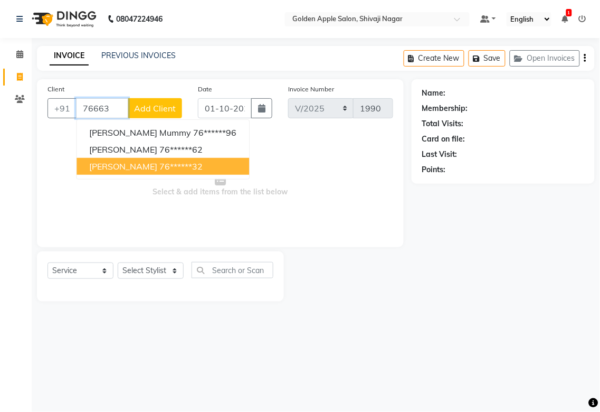
click at [124, 169] on span "[PERSON_NAME]" at bounding box center [123, 166] width 68 height 11
type input "76******32"
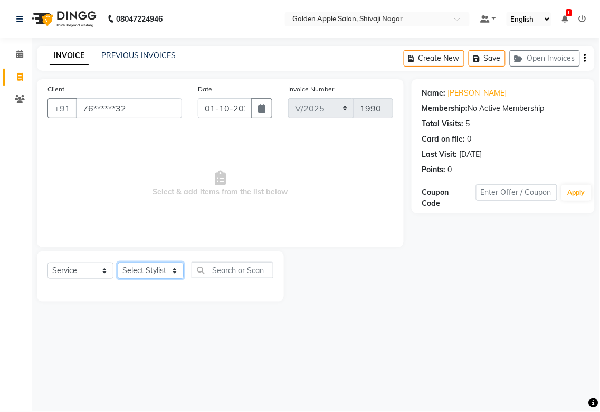
click at [169, 266] on select "Select Stylist [PERSON_NAME] Satarrdekar ashwini [PERSON_NAME] Hire [PERSON_NAM…" at bounding box center [151, 270] width 66 height 16
select select "54411"
click at [118, 263] on select "Select Stylist [PERSON_NAME] Satarrdekar ashwini [PERSON_NAME] Hire [PERSON_NAM…" at bounding box center [151, 270] width 66 height 16
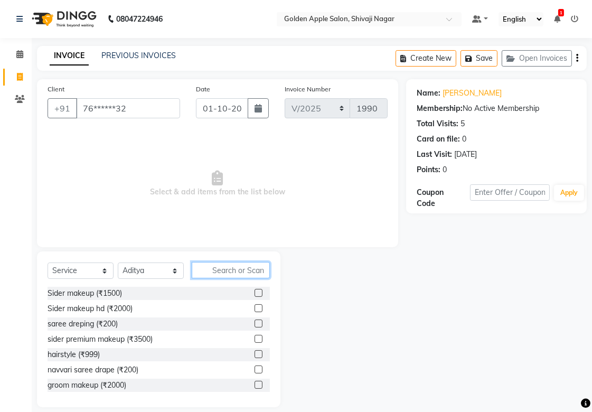
click at [213, 271] on input "text" at bounding box center [231, 270] width 78 height 16
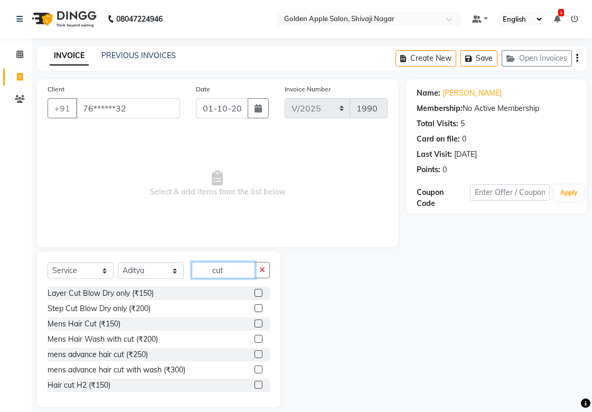
type input "cut"
click at [254, 322] on label at bounding box center [258, 323] width 8 height 8
click at [254, 322] on input "checkbox" at bounding box center [257, 323] width 7 height 7
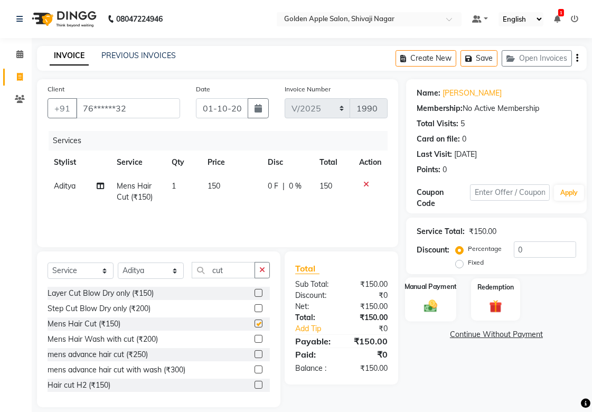
checkbox input "false"
click at [442, 303] on div "Manual Payment" at bounding box center [430, 299] width 51 height 44
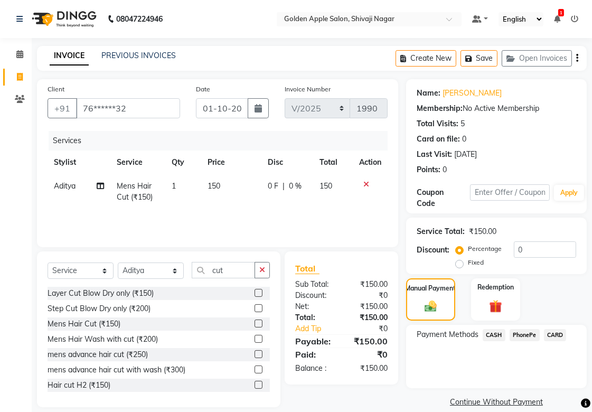
click at [525, 340] on span "PhonePe" at bounding box center [524, 335] width 30 height 12
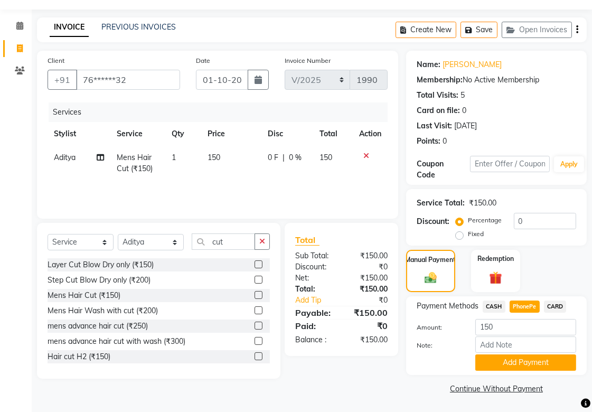
scroll to position [29, 0]
click at [522, 354] on button "Add Payment" at bounding box center [525, 362] width 101 height 16
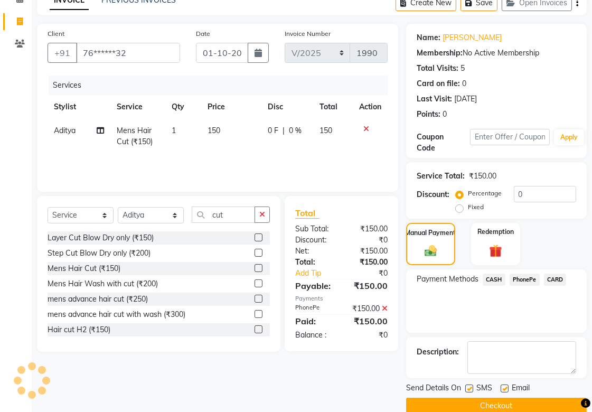
scroll to position [73, 0]
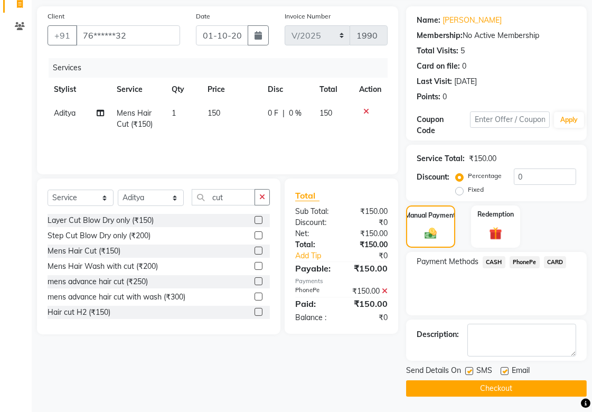
click at [468, 368] on label at bounding box center [469, 371] width 8 height 8
click at [468, 368] on input "checkbox" at bounding box center [468, 371] width 7 height 7
checkbox input "false"
click at [504, 369] on label at bounding box center [504, 371] width 8 height 8
click at [504, 369] on input "checkbox" at bounding box center [503, 371] width 7 height 7
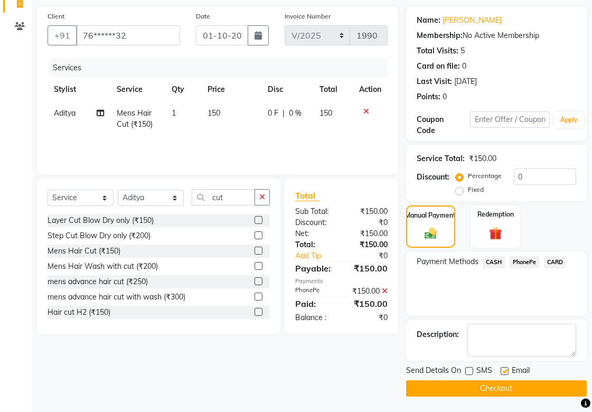
checkbox input "false"
click at [498, 390] on button "Checkout" at bounding box center [496, 388] width 181 height 16
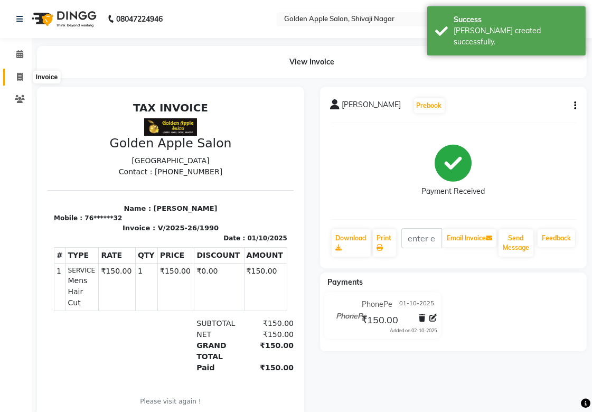
click at [14, 71] on span at bounding box center [20, 77] width 18 height 12
select select "service"
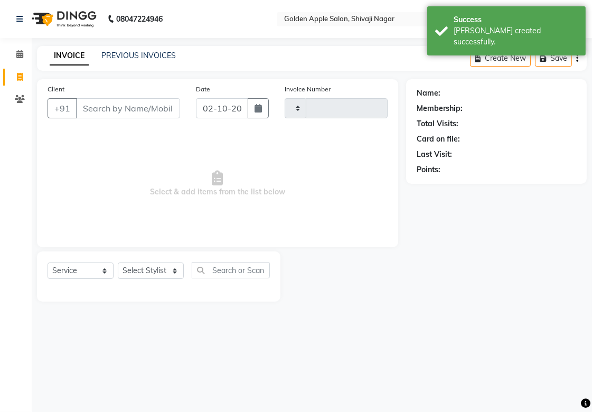
type input "1991"
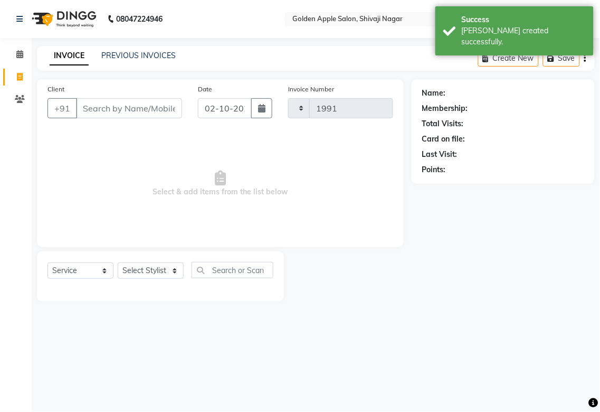
select select "6072"
click at [130, 55] on link "PREVIOUS INVOICES" at bounding box center [138, 56] width 74 height 10
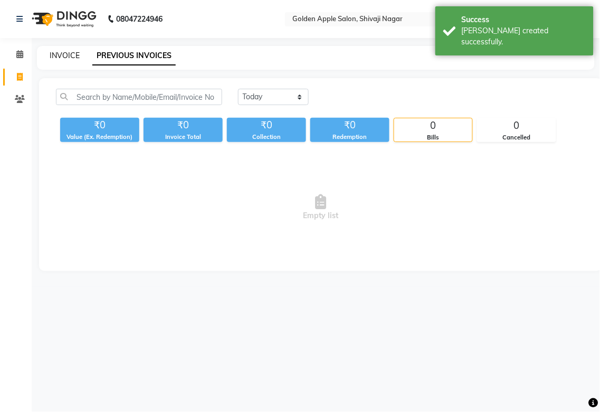
click at [65, 59] on link "INVOICE" at bounding box center [65, 56] width 30 height 10
select select "6072"
select select "service"
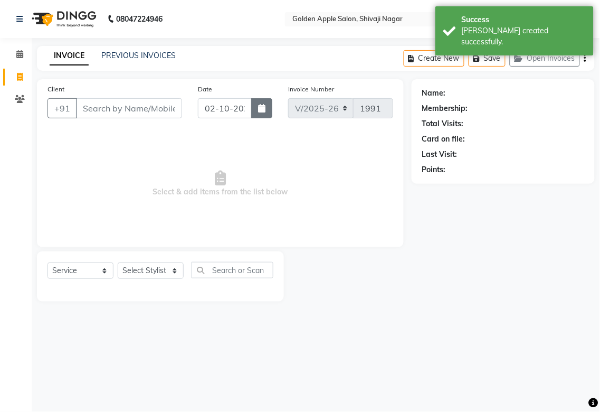
click at [259, 110] on icon "button" at bounding box center [261, 108] width 7 height 8
select select "10"
select select "2025"
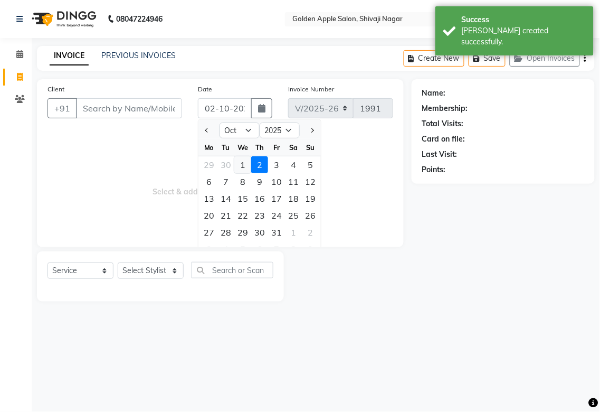
click at [243, 166] on div "1" at bounding box center [242, 164] width 17 height 17
type input "01-10-2025"
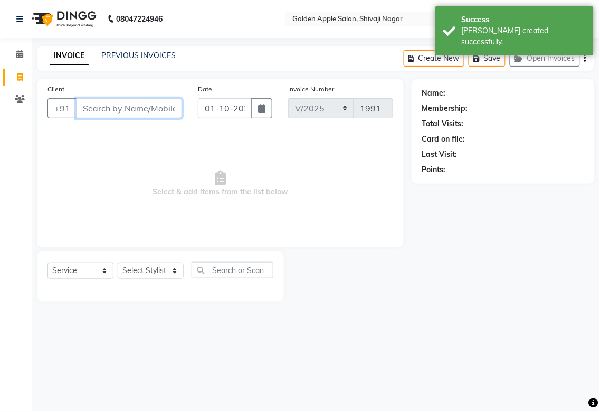
click at [141, 112] on input "Client" at bounding box center [129, 108] width 106 height 20
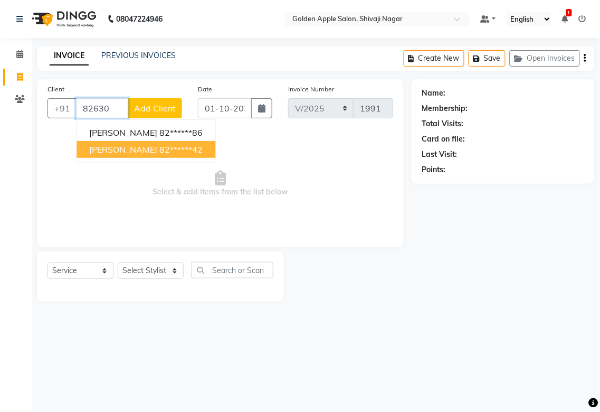
click at [134, 146] on span "[PERSON_NAME]" at bounding box center [123, 149] width 68 height 11
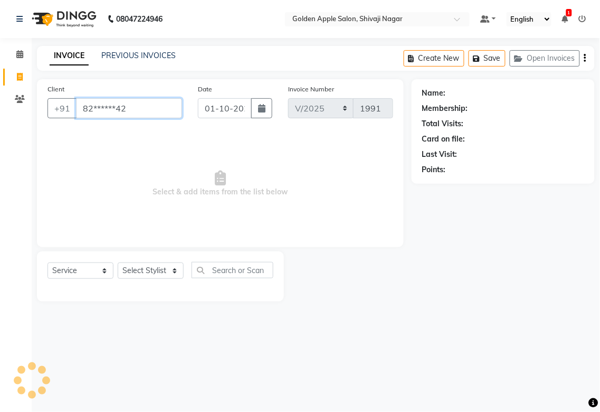
type input "82******42"
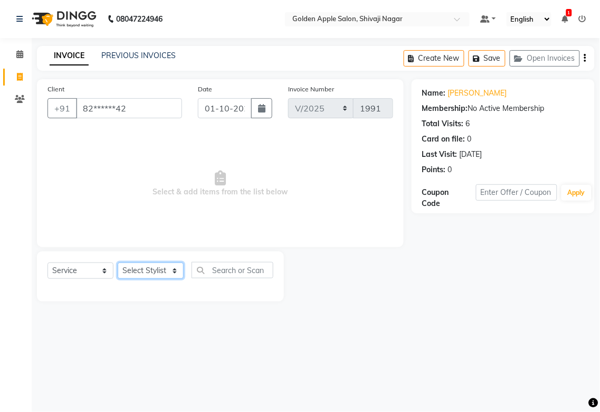
click at [159, 270] on select "Select Stylist [PERSON_NAME] Satarrdekar ashwini [PERSON_NAME] Hire [PERSON_NAM…" at bounding box center [151, 270] width 66 height 16
select select "54411"
click at [118, 263] on select "Select Stylist [PERSON_NAME] Satarrdekar ashwini [PERSON_NAME] Hire [PERSON_NAM…" at bounding box center [151, 270] width 66 height 16
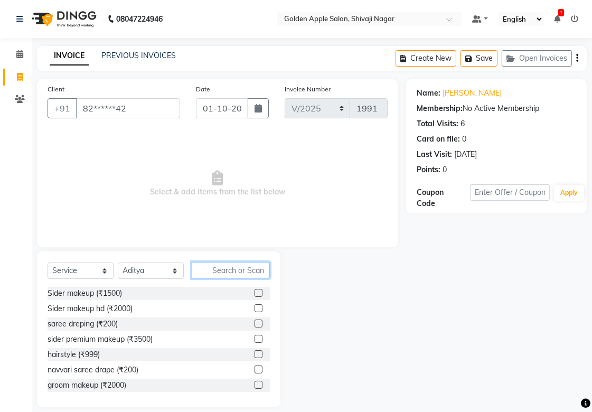
click at [213, 271] on input "text" at bounding box center [231, 270] width 78 height 16
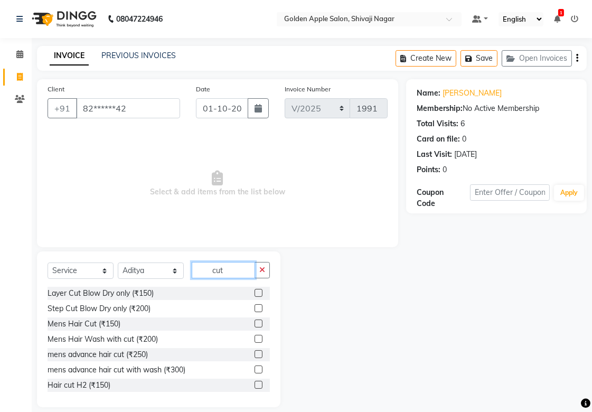
type input "cut"
click at [254, 320] on label at bounding box center [258, 323] width 8 height 8
click at [254, 320] on input "checkbox" at bounding box center [257, 323] width 7 height 7
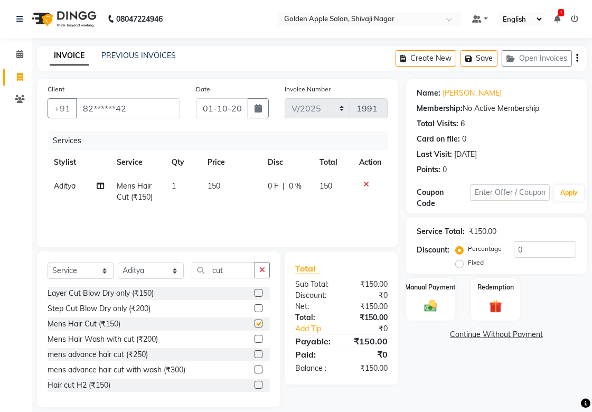
checkbox input "false"
click at [411, 300] on div "Manual Payment" at bounding box center [430, 299] width 51 height 44
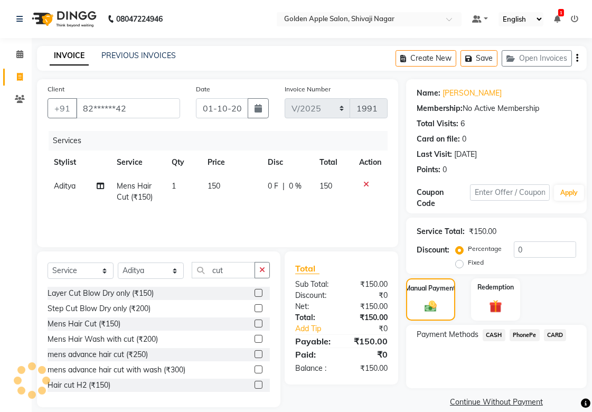
click at [517, 338] on span "PhonePe" at bounding box center [524, 335] width 30 height 12
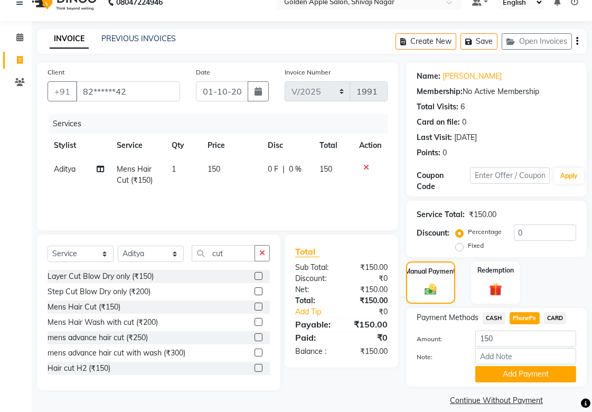
scroll to position [29, 0]
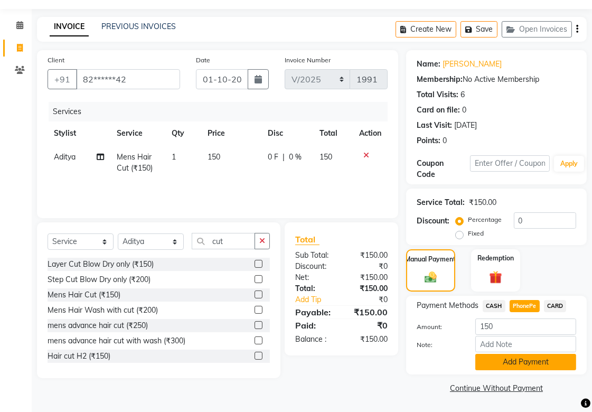
click at [502, 363] on button "Add Payment" at bounding box center [525, 362] width 101 height 16
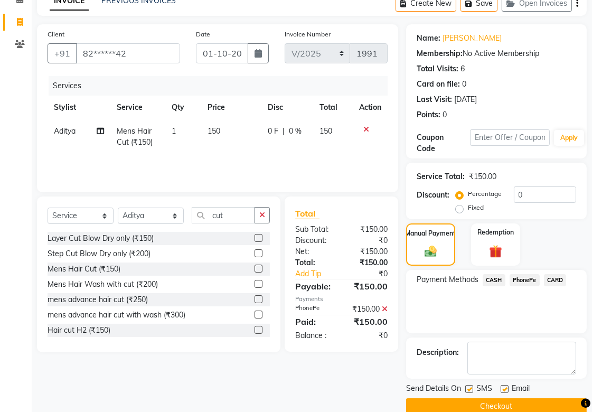
scroll to position [73, 0]
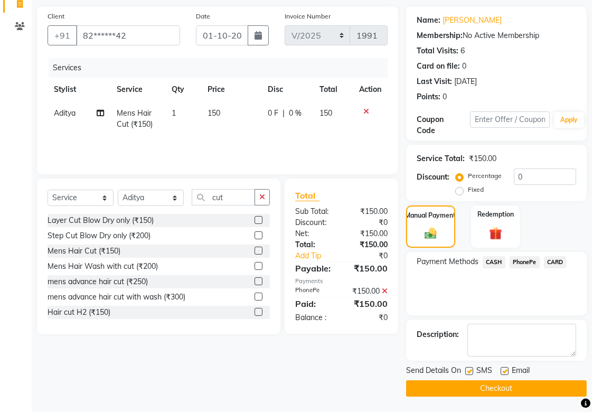
click at [470, 368] on label at bounding box center [469, 371] width 8 height 8
click at [470, 368] on input "checkbox" at bounding box center [468, 371] width 7 height 7
checkbox input "false"
click at [503, 368] on label at bounding box center [504, 371] width 8 height 8
click at [503, 368] on input "checkbox" at bounding box center [503, 371] width 7 height 7
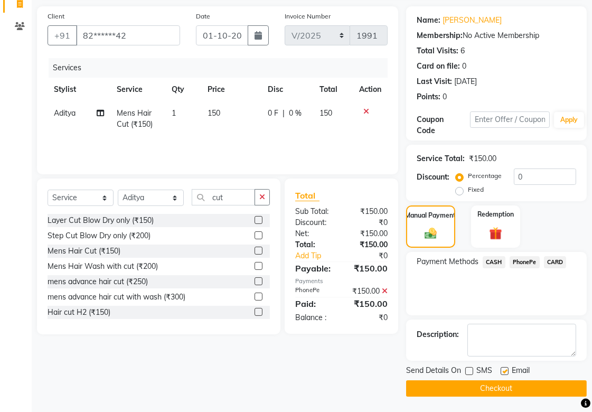
checkbox input "false"
click at [488, 387] on button "Checkout" at bounding box center [496, 388] width 181 height 16
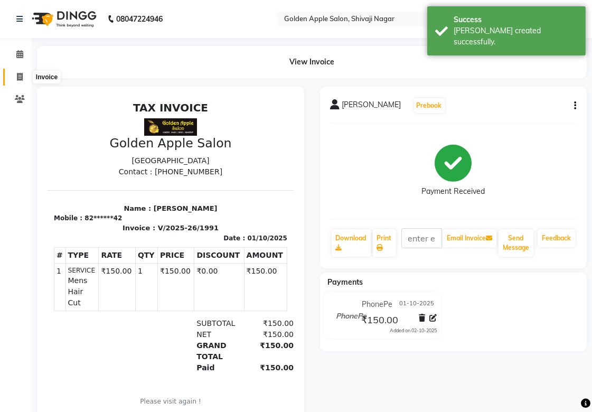
click at [22, 74] on icon at bounding box center [20, 77] width 6 height 8
select select "service"
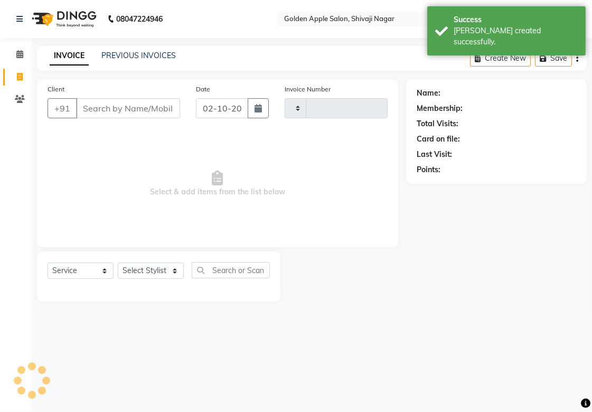
type input "1992"
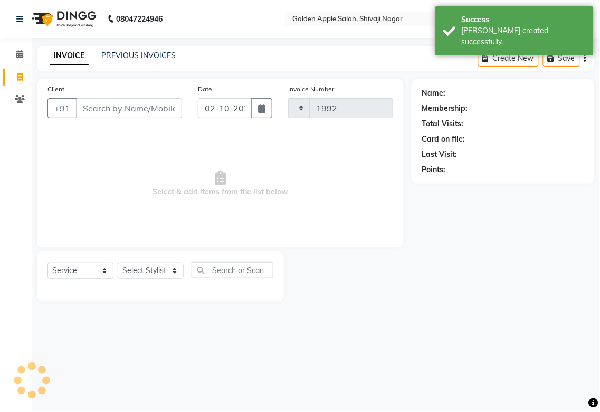
select select "6072"
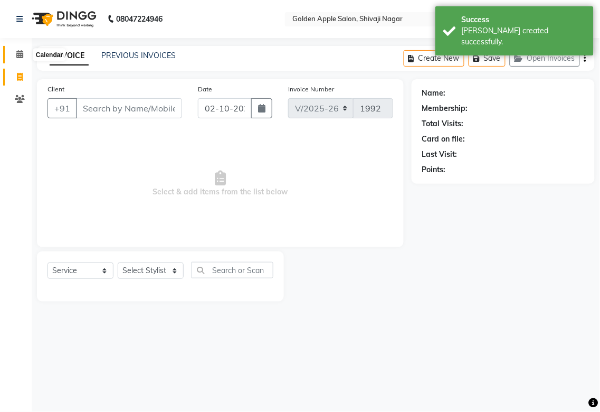
click at [22, 54] on icon at bounding box center [19, 54] width 7 height 8
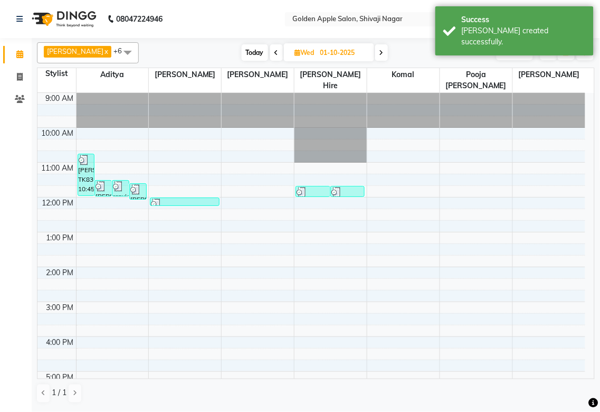
click at [319, 56] on input "01-10-2025" at bounding box center [343, 53] width 53 height 16
select select "10"
select select "2025"
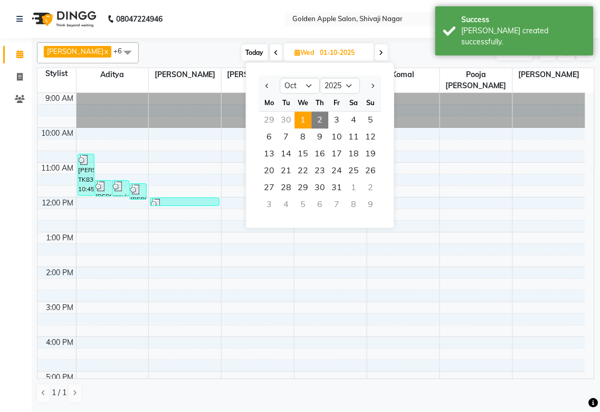
click at [321, 117] on span "2" at bounding box center [320, 120] width 17 height 17
type input "02-10-2025"
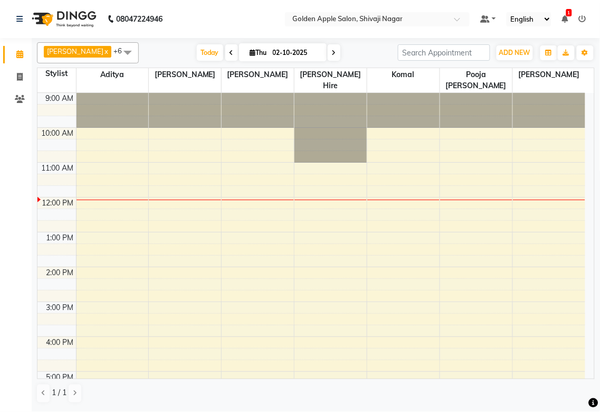
click at [538, 198] on div "9:00 AM 10:00 AM 11:00 AM 12:00 PM 1:00 PM 2:00 PM 3:00 PM 4:00 PM 5:00 PM 6:00…" at bounding box center [311, 319] width 548 height 452
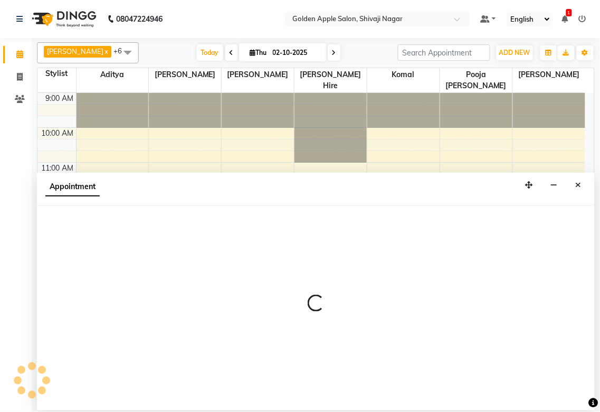
select select "87745"
select select "720"
select select "tentative"
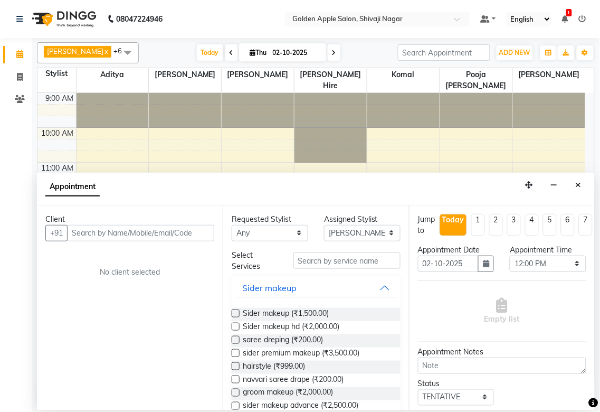
click at [146, 229] on input "text" at bounding box center [140, 233] width 147 height 16
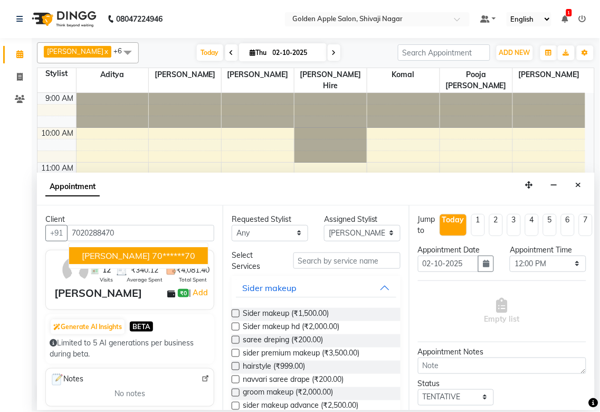
click at [179, 256] on ngb-highlight "70******70" at bounding box center [173, 255] width 43 height 11
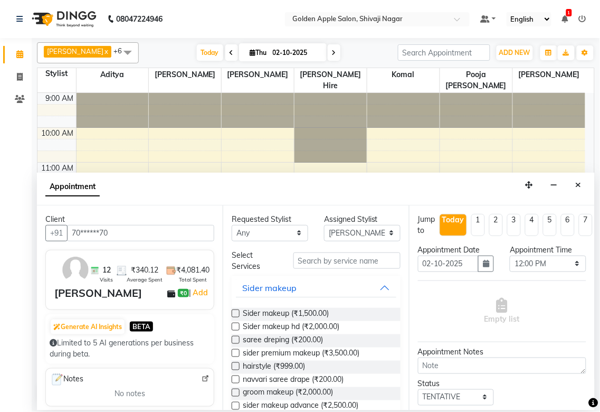
type input "70******70"
click at [283, 239] on select "Any [PERSON_NAME] ashwini [PERSON_NAME] Hire [PERSON_NAME] operator pooja [PERS…" at bounding box center [270, 233] width 77 height 16
select select "87745"
click at [232, 225] on select "Any [PERSON_NAME] ashwini [PERSON_NAME] Hire [PERSON_NAME] operator pooja [PERS…" at bounding box center [270, 233] width 77 height 16
click at [311, 256] on input "text" at bounding box center [346, 260] width 107 height 16
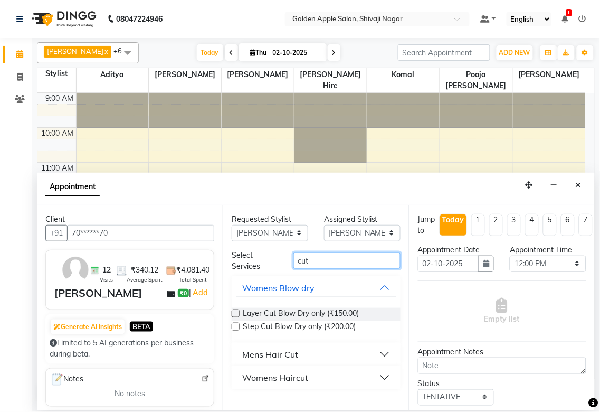
type input "cut"
click at [272, 359] on div "Mens Hair Cut" at bounding box center [270, 354] width 56 height 13
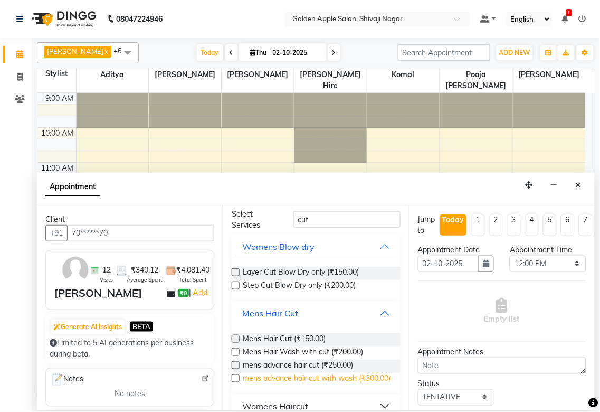
scroll to position [59, 0]
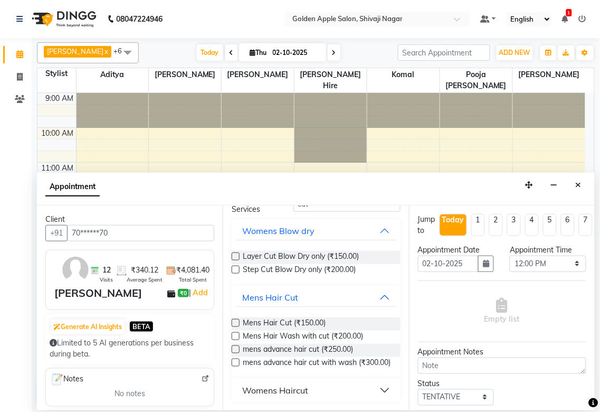
click at [233, 319] on label at bounding box center [236, 323] width 8 height 8
click at [233, 320] on input "checkbox" at bounding box center [235, 323] width 7 height 7
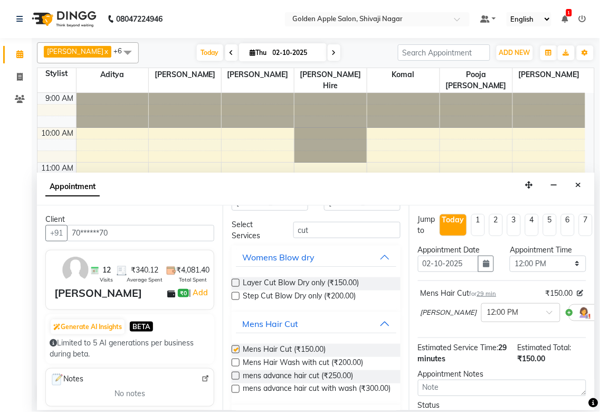
scroll to position [0, 0]
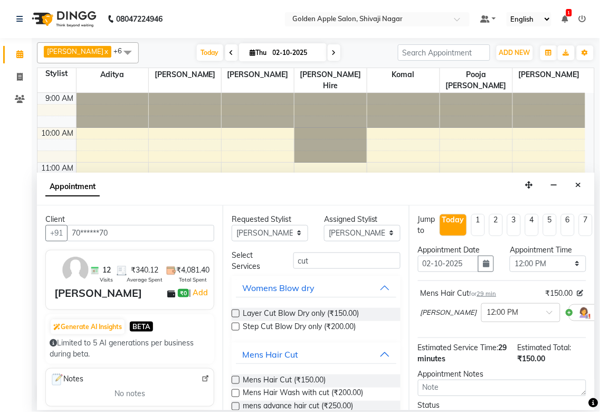
checkbox input "false"
click at [307, 266] on input "cut" at bounding box center [346, 260] width 107 height 16
type input "c"
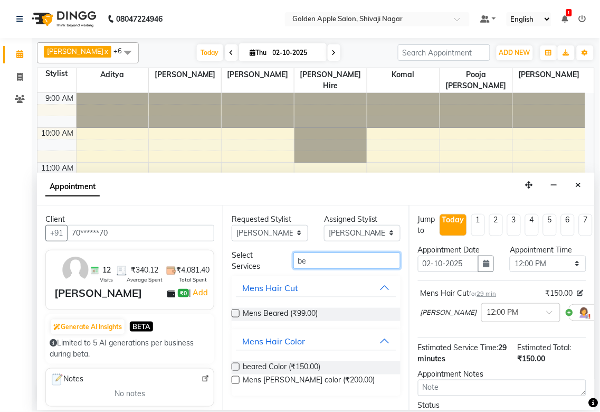
type input "be"
click at [238, 314] on label at bounding box center [236, 313] width 8 height 8
click at [238, 314] on input "checkbox" at bounding box center [235, 314] width 7 height 7
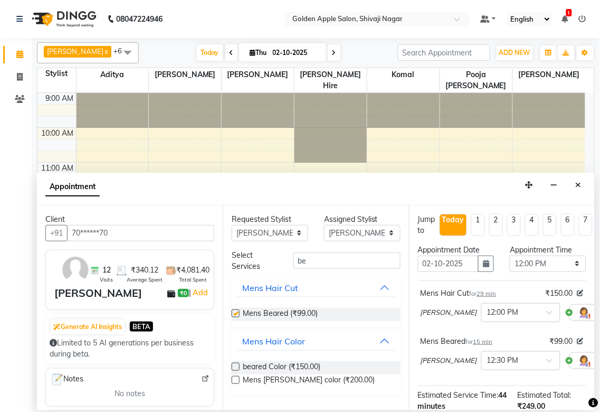
checkbox input "false"
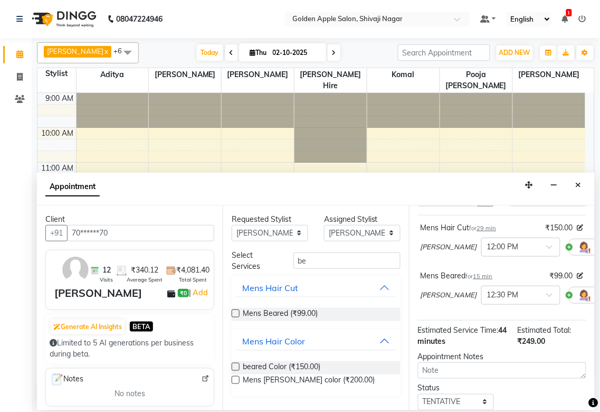
scroll to position [153, 0]
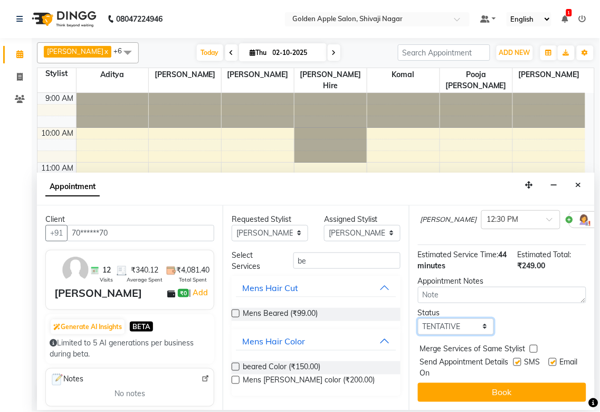
click at [468, 318] on select "Select TENTATIVE CONFIRM CHECK-IN UPCOMING" at bounding box center [456, 326] width 77 height 16
select select "confirm booking"
click at [418, 318] on select "Select TENTATIVE CONFIRM CHECK-IN UPCOMING" at bounding box center [456, 326] width 77 height 16
click at [514, 358] on label at bounding box center [518, 362] width 8 height 8
click at [514, 359] on input "checkbox" at bounding box center [517, 362] width 7 height 7
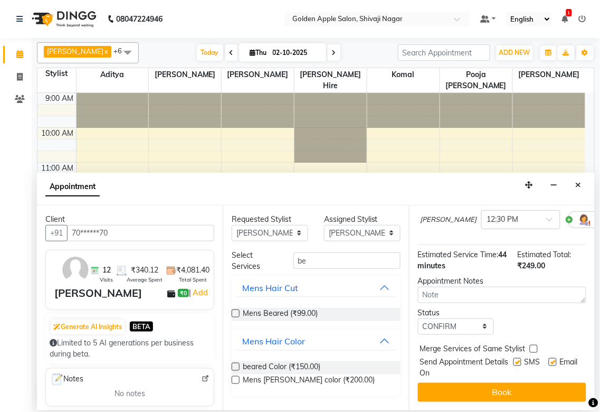
checkbox input "false"
click at [549, 358] on label at bounding box center [553, 362] width 8 height 8
click at [549, 359] on input "checkbox" at bounding box center [552, 362] width 7 height 7
checkbox input "false"
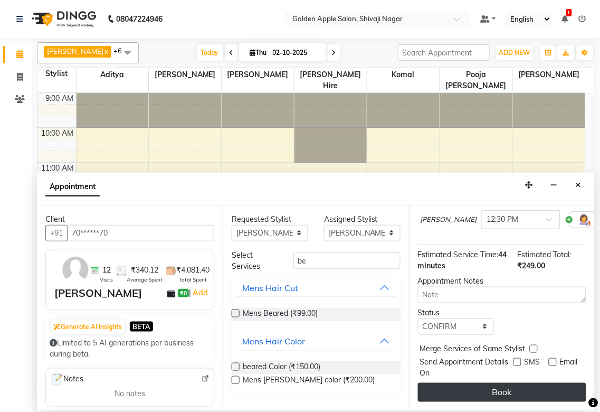
click at [486, 389] on button "Book" at bounding box center [502, 392] width 168 height 19
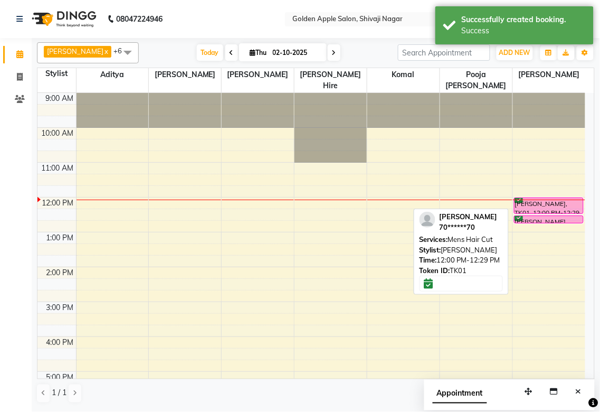
click at [526, 204] on div "[PERSON_NAME], TK01, 12:00 PM-12:29 PM, Mens Hair Cut" at bounding box center [549, 205] width 69 height 15
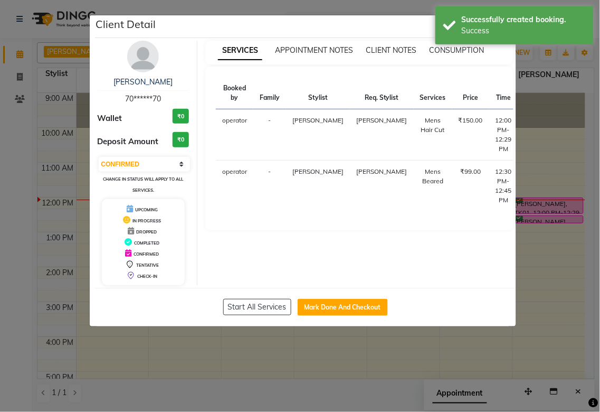
click at [558, 118] on button "START" at bounding box center [569, 123] width 22 height 13
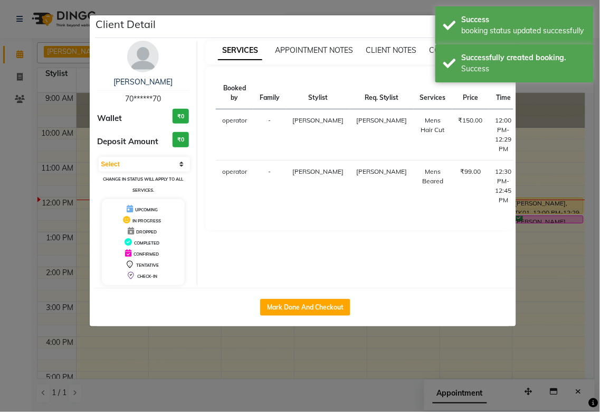
click at [573, 177] on button "START" at bounding box center [584, 174] width 22 height 13
select select "1"
click at [543, 318] on ngb-modal-window "Client Detail [PERSON_NAME] 70******70 Wallet ₹0 Deposit Amount ₹0 Select IN SE…" at bounding box center [300, 206] width 600 height 412
